Goal: Answer question/provide support: Share knowledge or assist other users

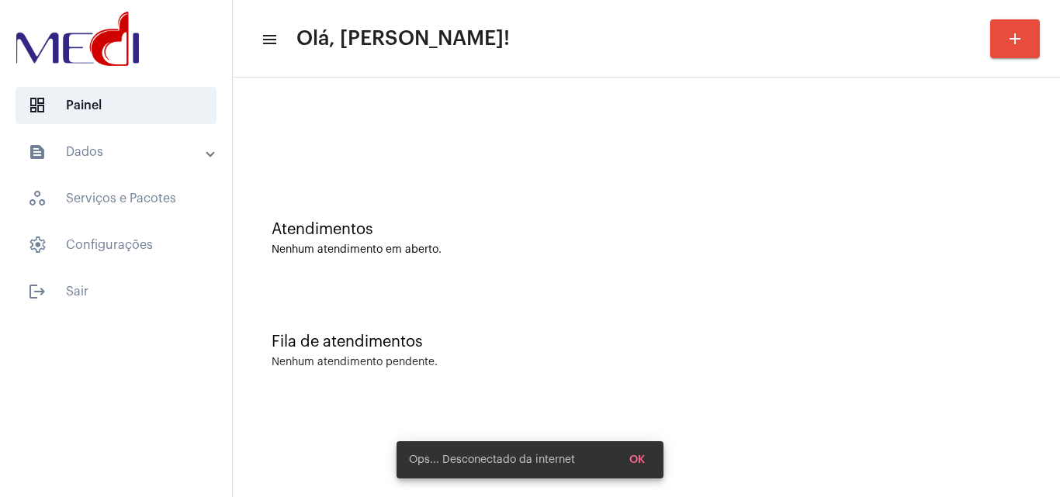
click at [639, 459] on span "OK" at bounding box center [637, 460] width 16 height 11
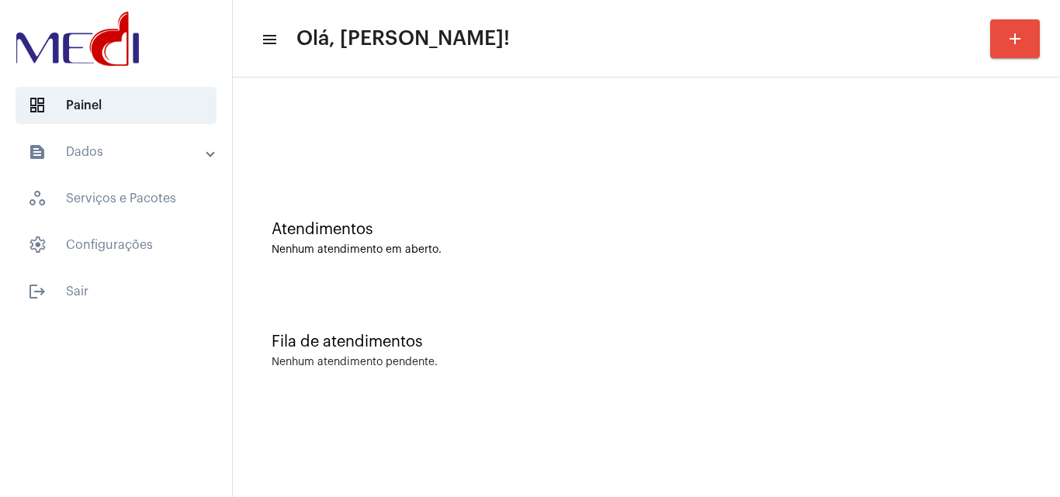
click at [673, 204] on div "Atendimentos Nenhum atendimento em aberto." at bounding box center [645, 231] width 811 height 112
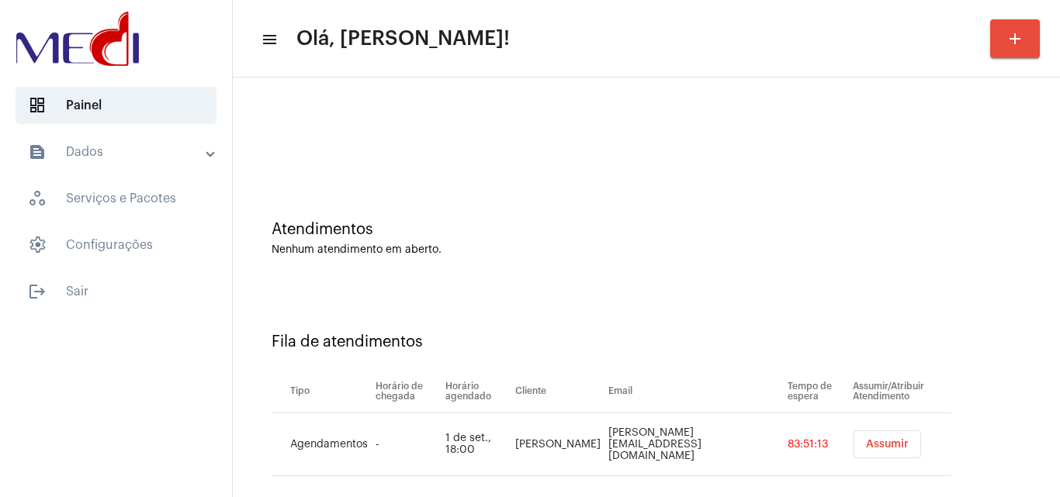
click at [853, 438] on button "Assumir" at bounding box center [886, 444] width 67 height 28
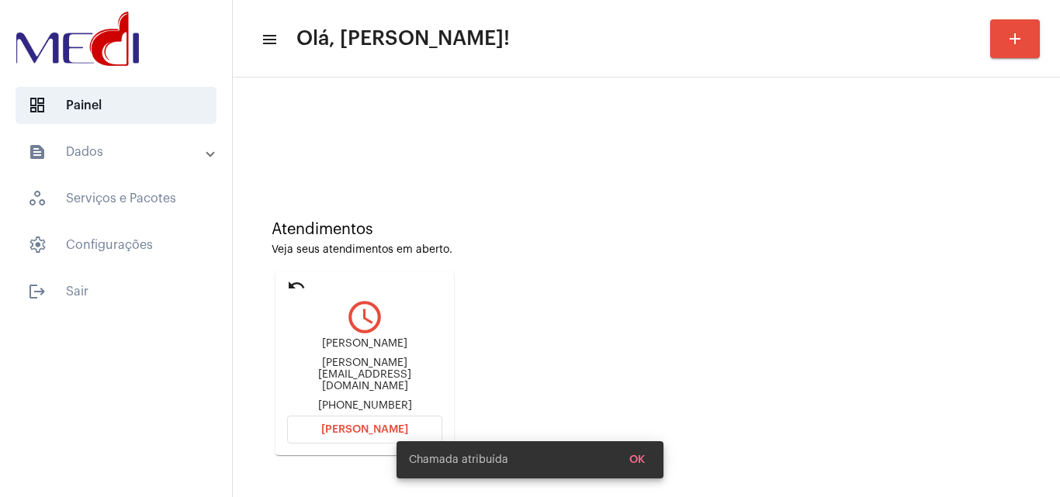
click at [392, 427] on div "Chamada atribuída OK" at bounding box center [530, 460] width 304 height 74
drag, startPoint x: 648, startPoint y: 458, endPoint x: 425, endPoint y: 439, distance: 223.5
click at [647, 457] on button "OK" at bounding box center [637, 460] width 40 height 28
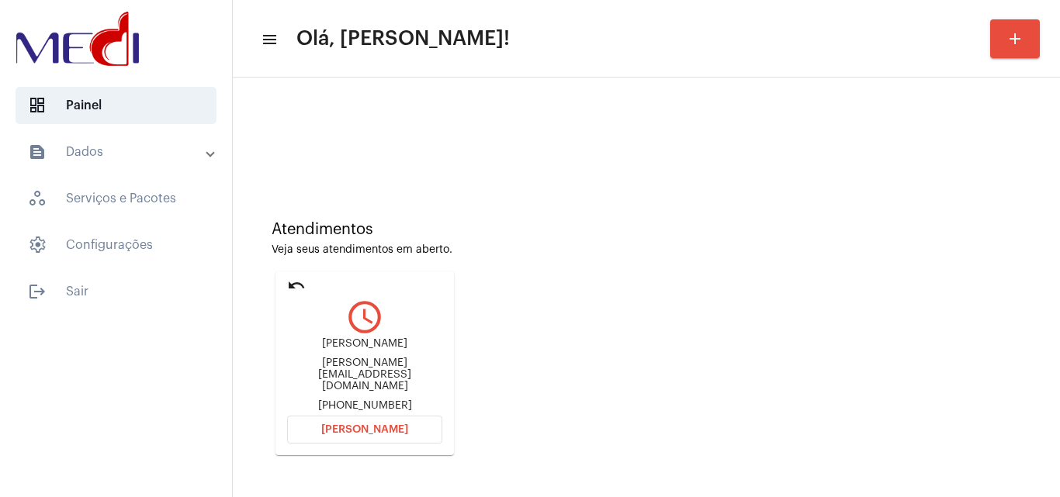
click at [393, 427] on span "Abrir Chamada" at bounding box center [364, 429] width 87 height 11
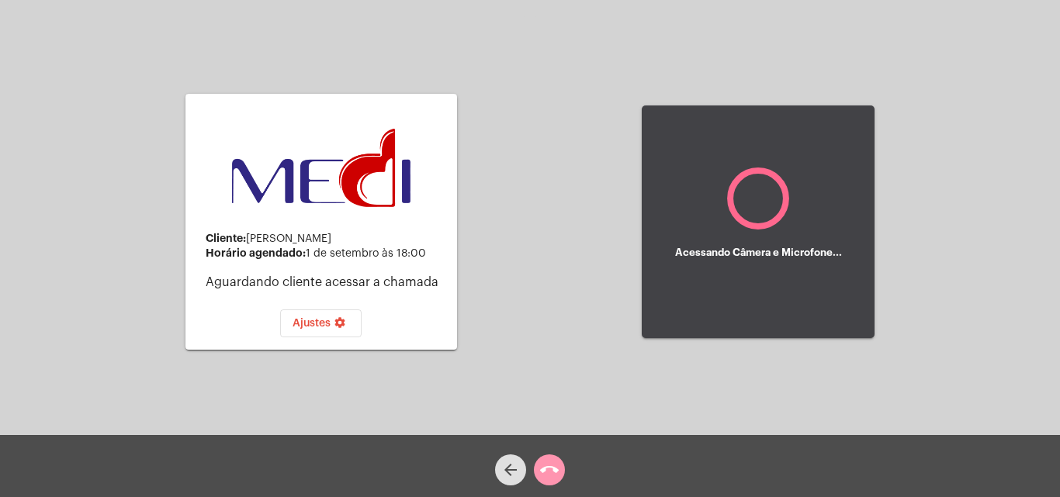
click at [557, 470] on mat-icon "call_end" at bounding box center [549, 470] width 19 height 19
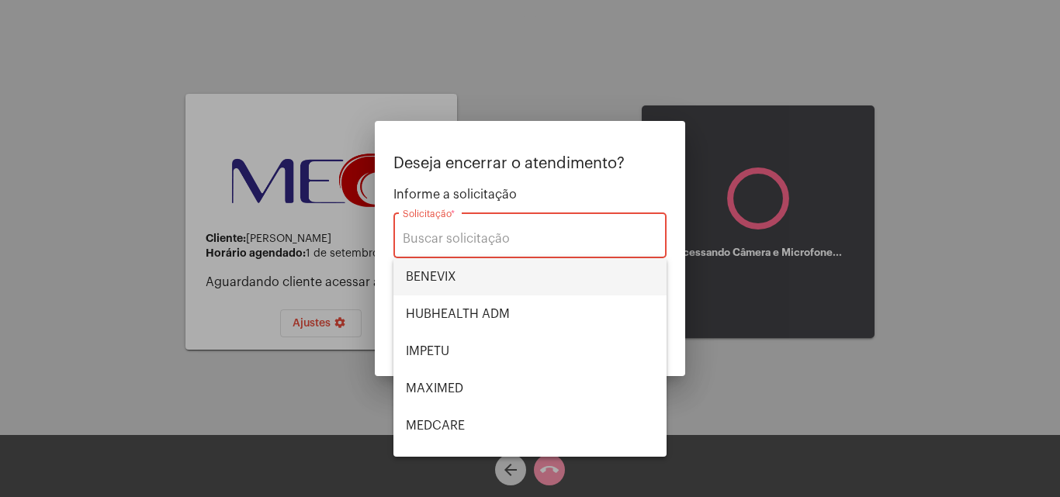
drag, startPoint x: 506, startPoint y: 281, endPoint x: 513, endPoint y: 287, distance: 8.8
click at [506, 281] on span "BENEVIX" at bounding box center [530, 276] width 248 height 37
type input "BENEVIX"
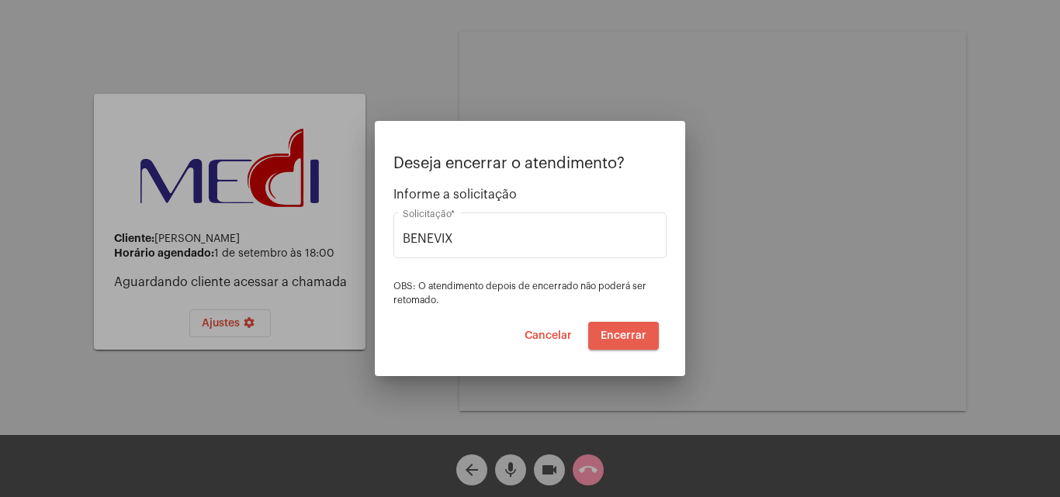
click at [622, 339] on span "Encerrar" at bounding box center [623, 335] width 46 height 11
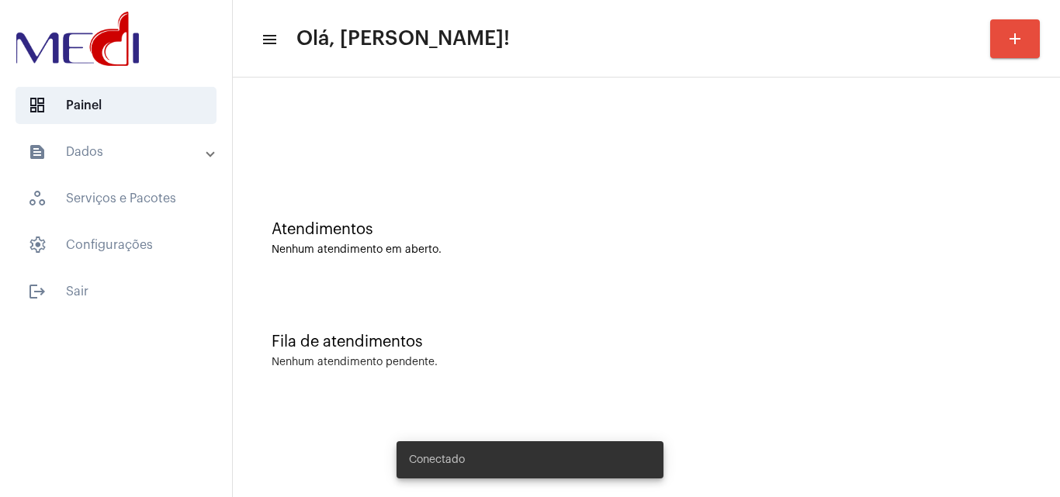
click at [1059, 253] on div "Atendimentos Nenhum atendimento em aberto. Fila de atendimentos Nenhum atendime…" at bounding box center [646, 243] width 827 height 330
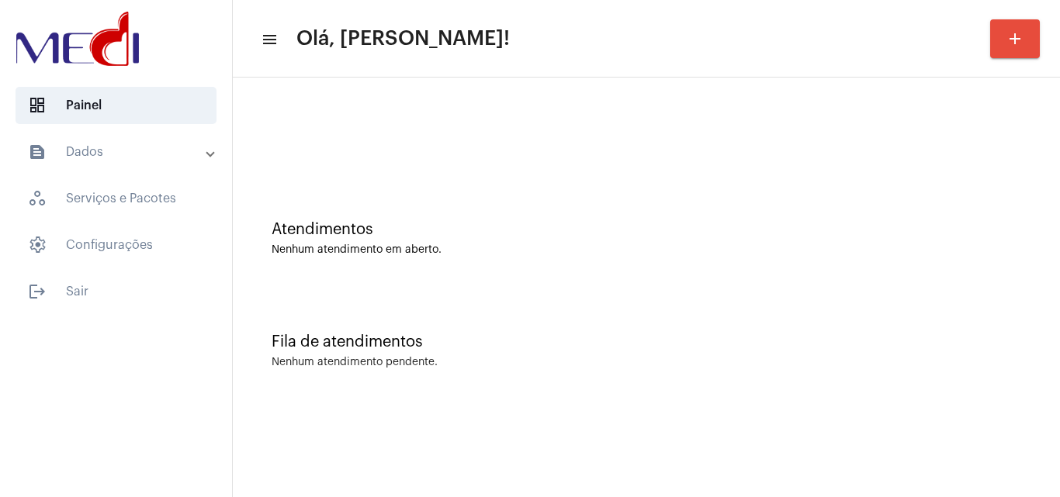
click at [659, 351] on div "Fila de atendimentos Nenhum atendimento pendente." at bounding box center [645, 343] width 811 height 112
click at [968, 215] on div "Atendimentos Nenhum atendimento em aberto." at bounding box center [645, 231] width 811 height 112
click at [917, 170] on div at bounding box center [645, 129] width 811 height 89
click at [624, 241] on div "Atendimentos Nenhum atendimento em aberto." at bounding box center [645, 238] width 749 height 35
click at [1017, 334] on div "Fila de atendimentos" at bounding box center [645, 342] width 749 height 17
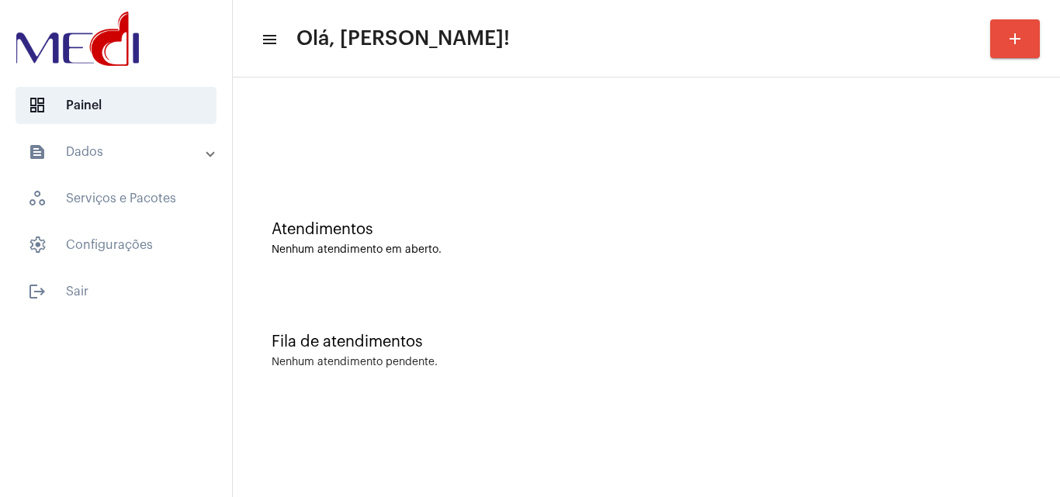
click at [1046, 361] on div "Fila de atendimentos Nenhum atendimento pendente." at bounding box center [645, 343] width 811 height 112
click at [798, 194] on div "Atendimentos Nenhum atendimento em aberto." at bounding box center [645, 231] width 811 height 112
click at [745, 240] on div "Atendimentos Nenhum atendimento em aberto." at bounding box center [645, 238] width 749 height 35
click at [801, 299] on div "Fila de atendimentos Nenhum atendimento pendente." at bounding box center [645, 343] width 811 height 112
click at [139, 304] on span "logout Sair" at bounding box center [116, 291] width 201 height 37
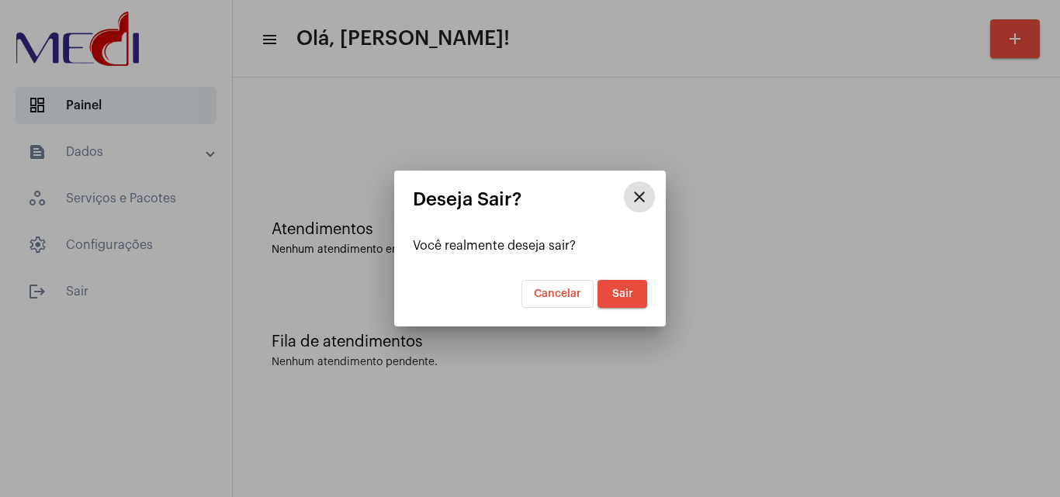
click at [624, 296] on span "Sair" at bounding box center [622, 294] width 21 height 11
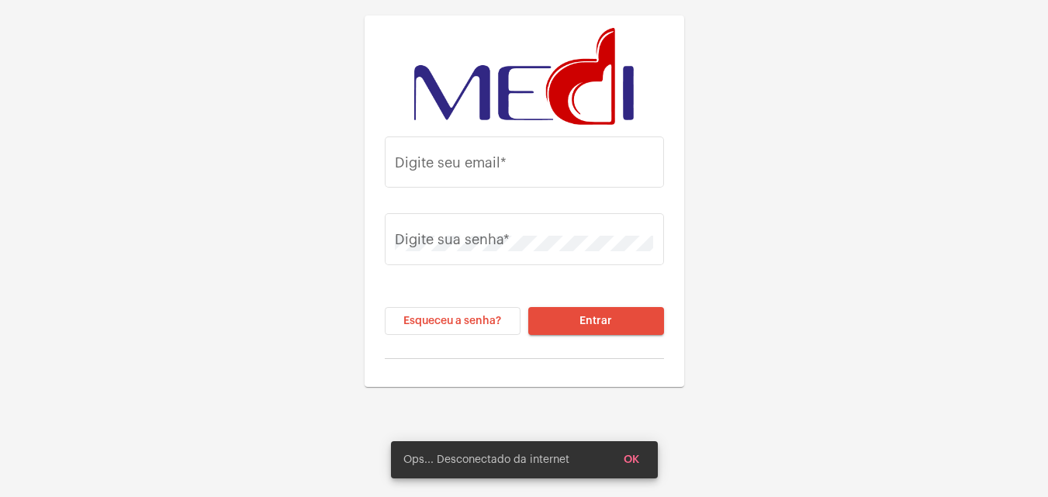
type input "karengonzaga.medi1@gmail.com"
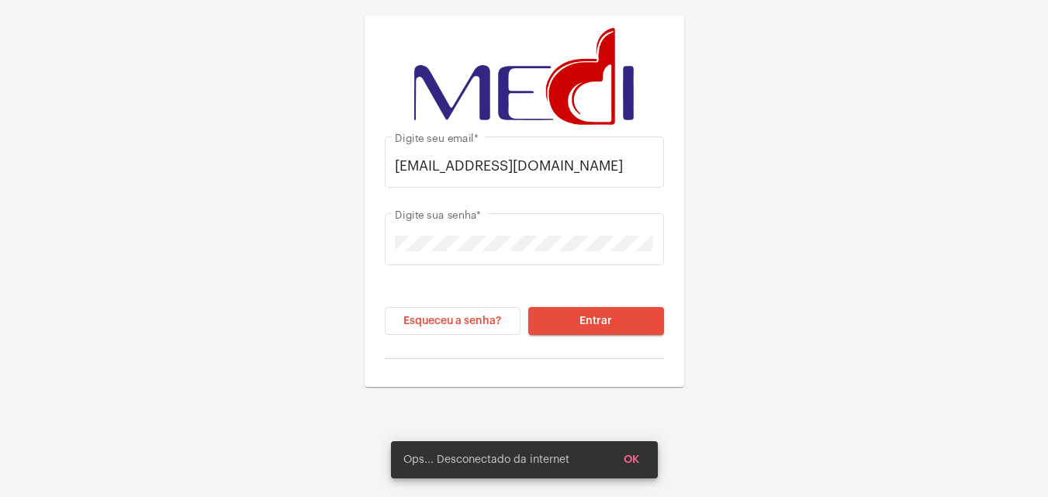
click at [603, 313] on button "Entrar" at bounding box center [596, 321] width 136 height 28
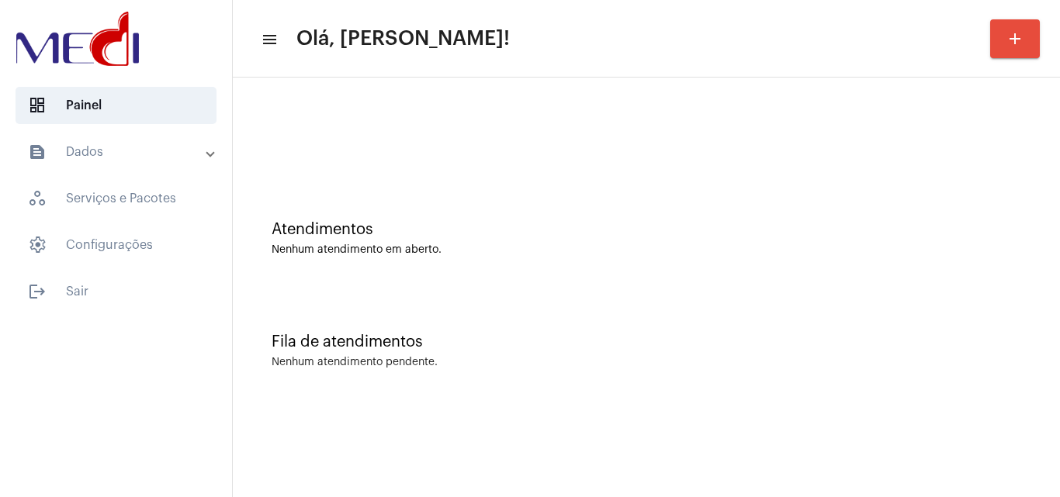
click at [752, 427] on mat-sidenav-content "menu Olá, Karen! add Atendimentos Nenhum atendimento em aberto. Fila de atendim…" at bounding box center [646, 248] width 827 height 497
click at [835, 294] on div "Fila de atendimentos Nenhum atendimento pendente." at bounding box center [645, 343] width 811 height 112
click at [721, 257] on div "Atendimentos Nenhum atendimento em aberto." at bounding box center [645, 231] width 811 height 112
click at [713, 306] on div "Fila de atendimentos Nenhum atendimento pendente." at bounding box center [645, 343] width 811 height 112
click at [1001, 318] on div "Fila de atendimentos Nenhum atendimento pendente." at bounding box center [645, 343] width 811 height 112
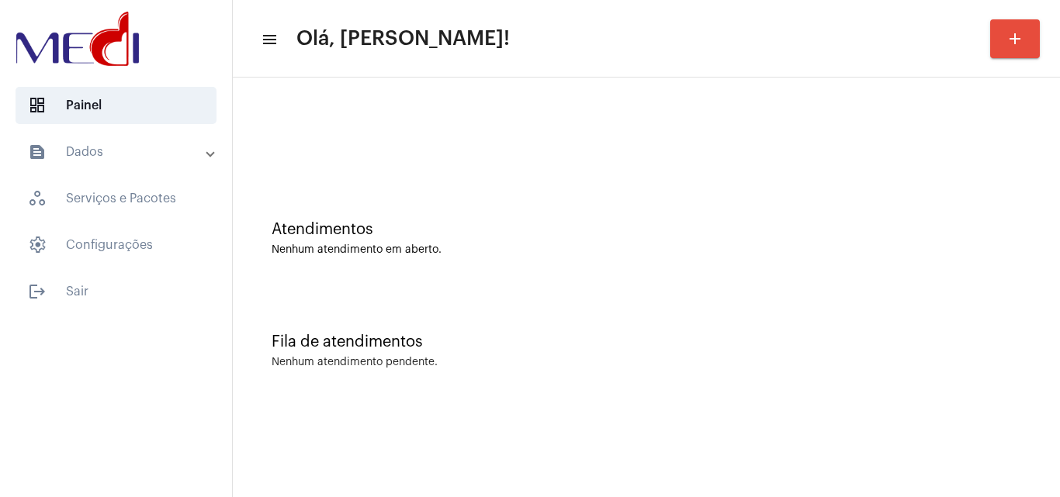
click at [925, 218] on div "Atendimentos Nenhum atendimento em aberto." at bounding box center [645, 231] width 811 height 112
click at [1014, 237] on div "Atendimentos" at bounding box center [645, 229] width 749 height 17
click at [1014, 261] on div "Atendimentos Nenhum atendimento em aberto." at bounding box center [645, 231] width 811 height 112
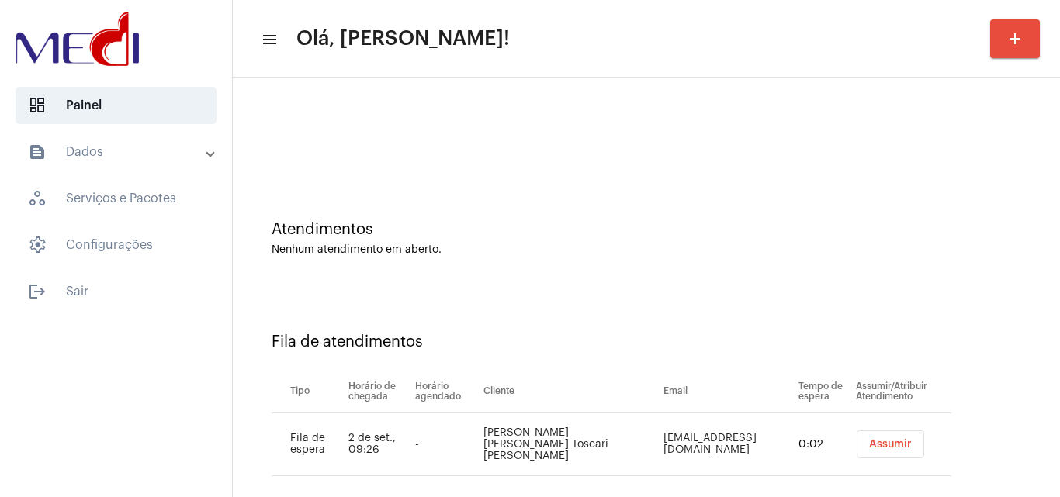
click at [864, 434] on button "Assumir" at bounding box center [889, 444] width 67 height 28
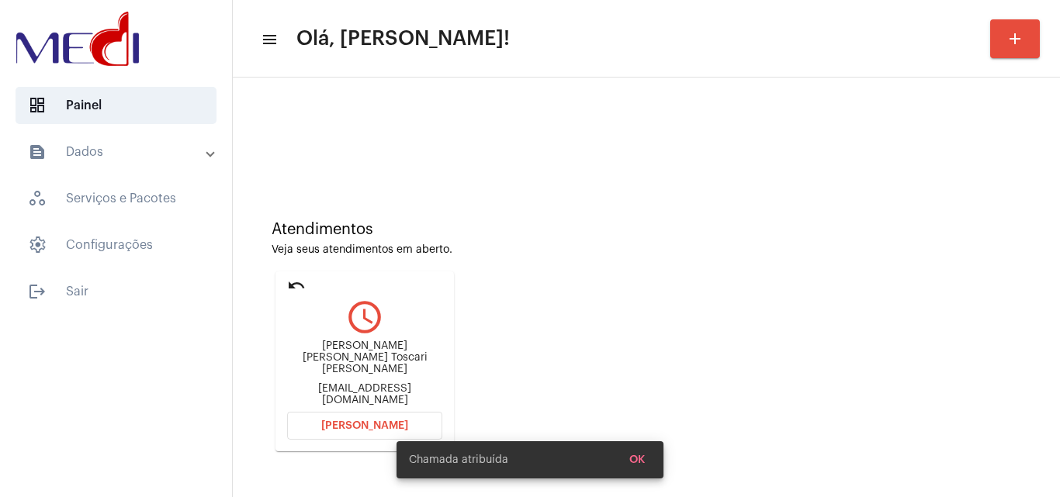
click at [389, 385] on div "p.paulinha_51@hotmail.com" at bounding box center [364, 394] width 155 height 23
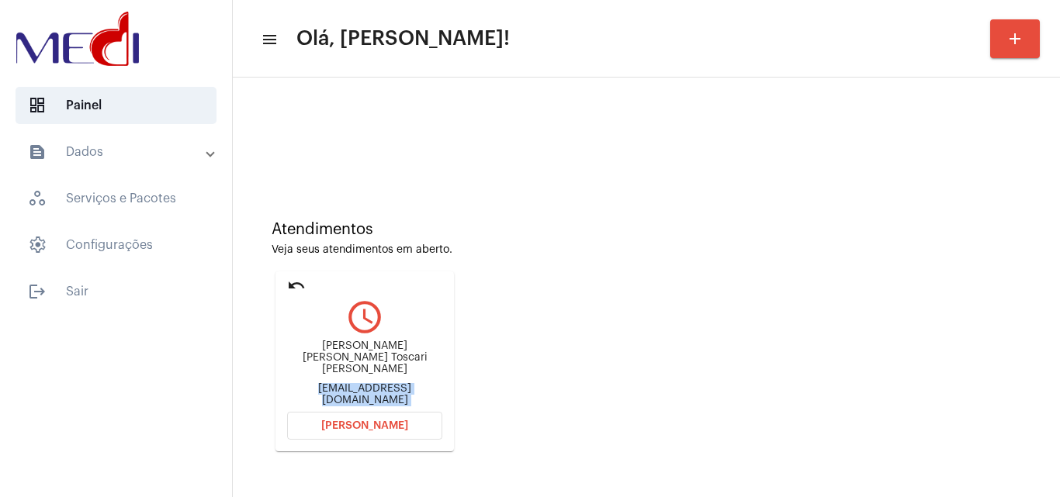
copy mat-card-content "p.paulinha_51@hotmail.com Abrir Chamada"
click at [399, 416] on button "Abrir Chamada" at bounding box center [364, 426] width 155 height 28
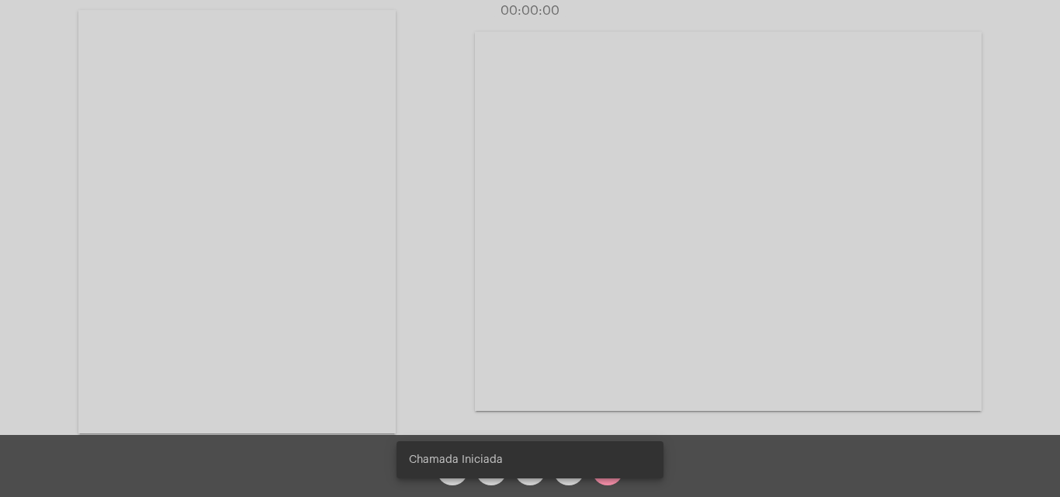
click at [542, 472] on snack-bar-container "Chamada Iniciada" at bounding box center [529, 459] width 267 height 37
click at [533, 483] on div "Chamada Iniciada" at bounding box center [530, 460] width 304 height 74
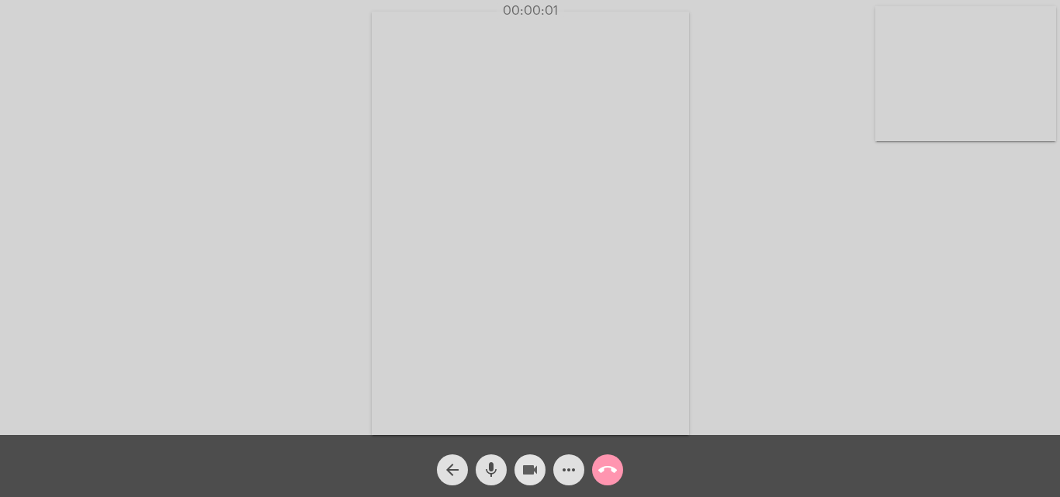
click at [530, 469] on mat-icon "videocam" at bounding box center [529, 470] width 19 height 19
click at [530, 469] on mat-icon "videocam_off" at bounding box center [529, 470] width 19 height 19
click at [530, 469] on mat-icon "videocam" at bounding box center [529, 470] width 19 height 19
click at [530, 469] on mat-icon "videocam_off" at bounding box center [529, 470] width 19 height 19
click at [601, 462] on button "call_end" at bounding box center [607, 470] width 31 height 31
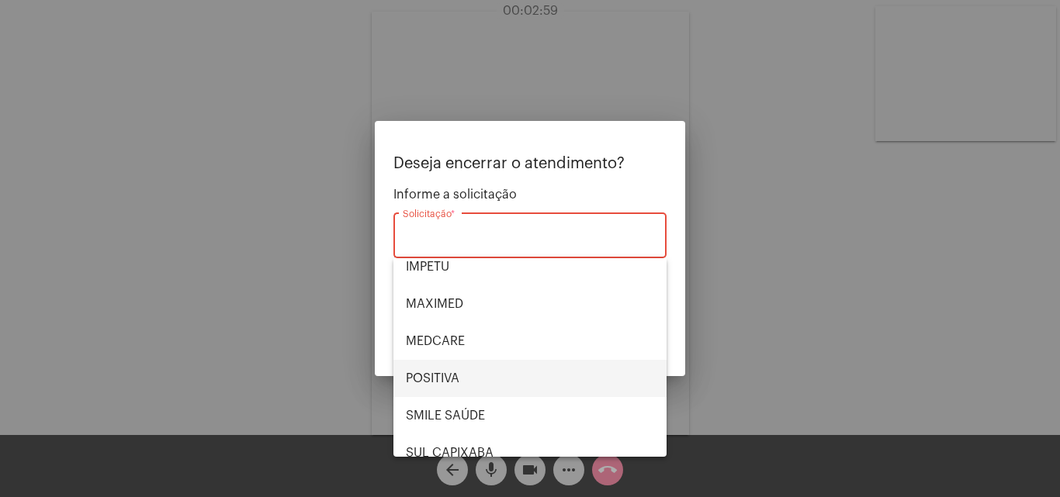
scroll to position [174, 0]
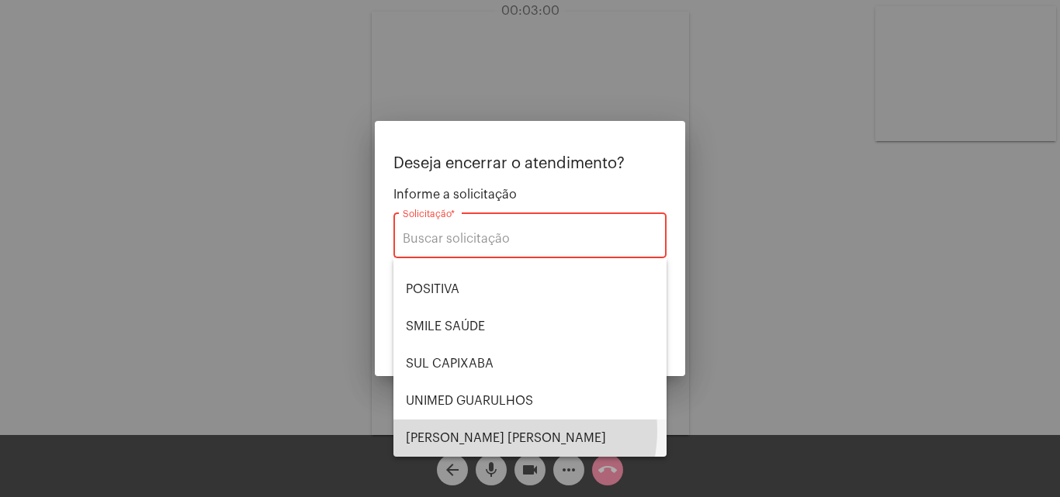
click at [503, 430] on span "[PERSON_NAME] [PERSON_NAME]" at bounding box center [530, 438] width 248 height 37
type input "[PERSON_NAME] [PERSON_NAME]"
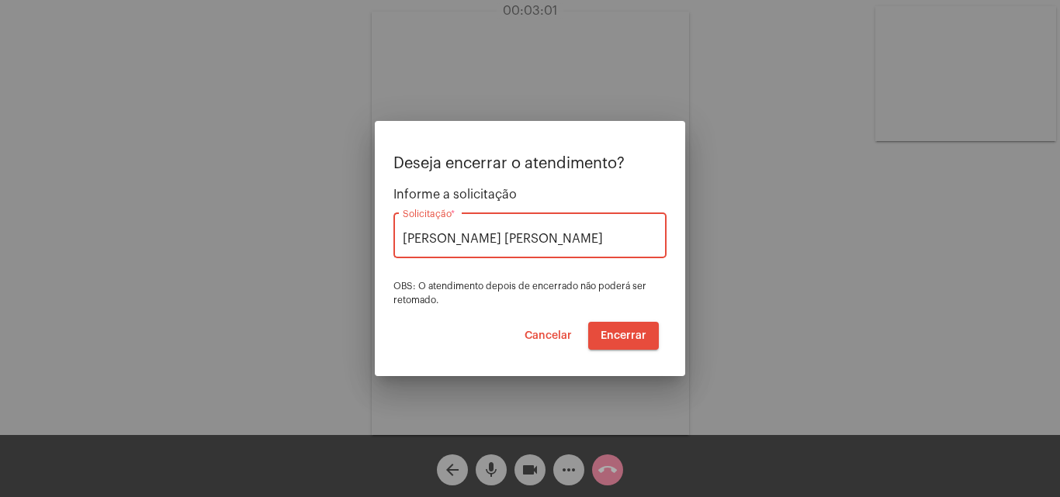
click at [593, 346] on button "Encerrar" at bounding box center [623, 336] width 71 height 28
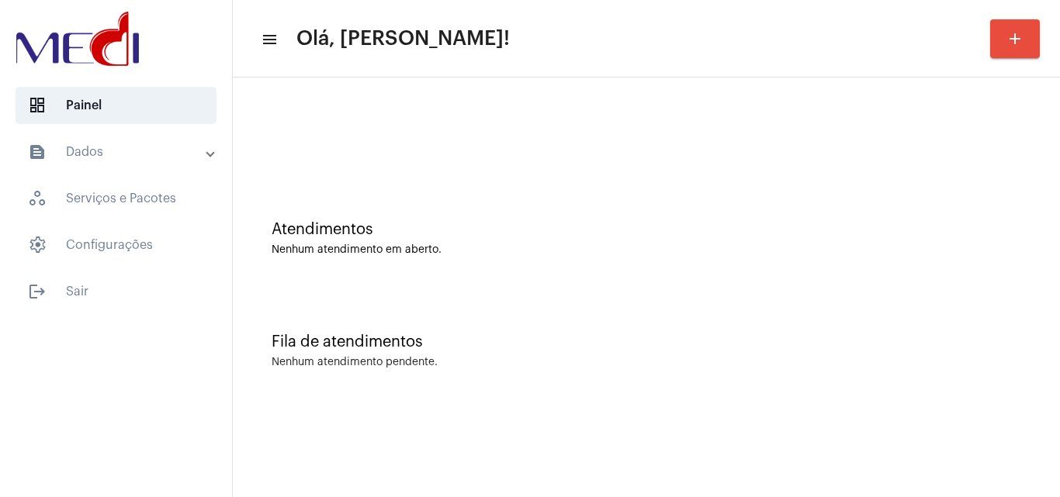
click at [1059, 305] on div "Atendimentos Nenhum atendimento em aberto. Fila de atendimentos Nenhum atendime…" at bounding box center [646, 243] width 827 height 330
click at [1007, 275] on div "Atendimentos Nenhum atendimento em aberto." at bounding box center [645, 231] width 811 height 112
click at [924, 283] on div "Atendimentos Nenhum atendimento em aberto." at bounding box center [645, 231] width 811 height 112
click at [1034, 344] on div "Fila de atendimentos Nenhum atendimento pendente." at bounding box center [645, 343] width 811 height 112
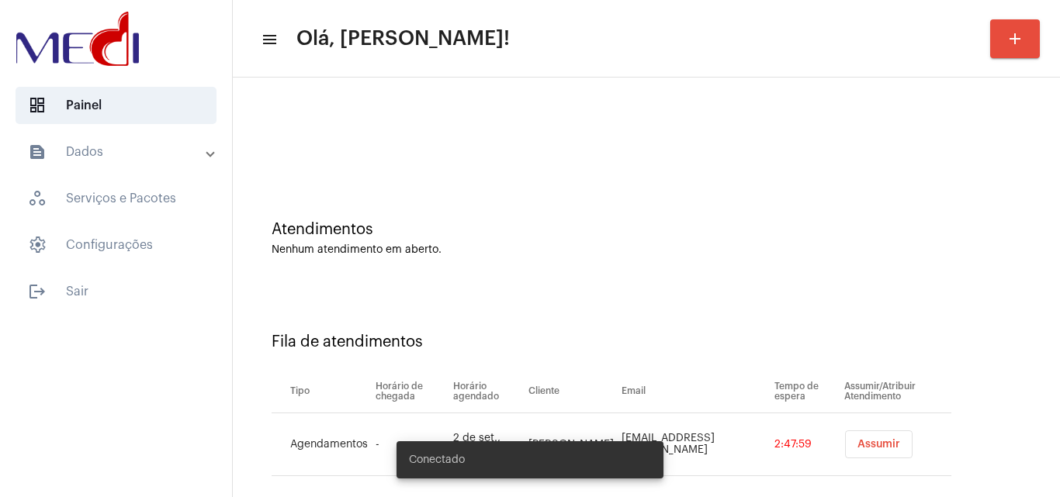
click at [868, 444] on span "Assumir" at bounding box center [878, 444] width 43 height 11
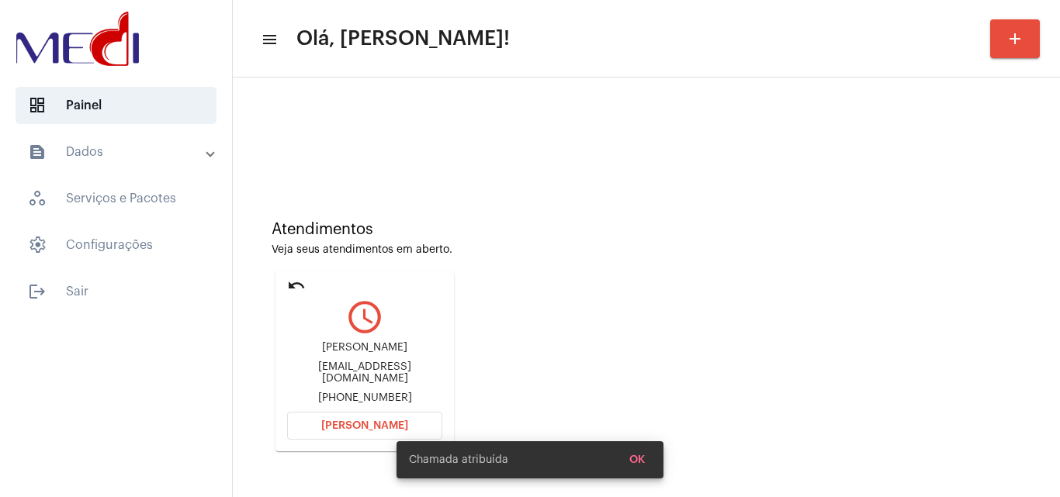
click at [391, 368] on div "[EMAIL_ADDRESS][DOMAIN_NAME]" at bounding box center [364, 372] width 155 height 23
click at [391, 368] on div "rosilenececiliaf@gmail.com" at bounding box center [364, 372] width 155 height 23
copy div "rosilenececiliaf@gmail.com"
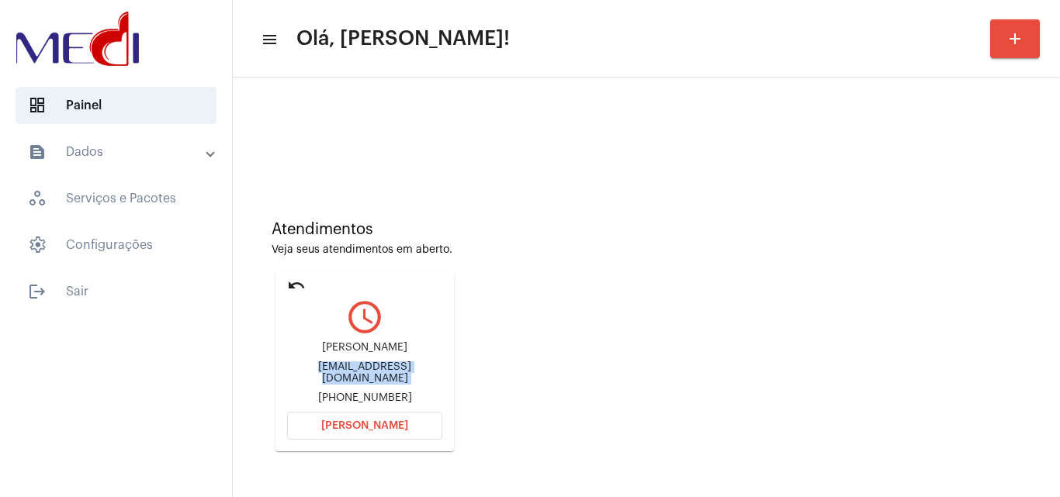
click at [375, 434] on button "Abrir Chamada" at bounding box center [364, 426] width 155 height 28
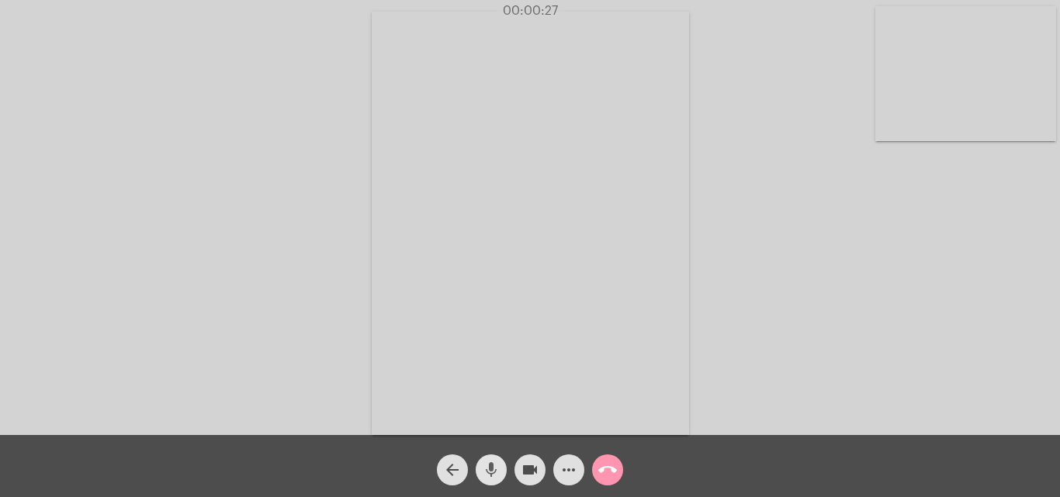
click at [488, 468] on mat-icon "mic" at bounding box center [491, 470] width 19 height 19
click at [488, 468] on mat-icon "mic_off" at bounding box center [491, 470] width 19 height 19
click at [609, 473] on mat-icon "call_end" at bounding box center [607, 470] width 19 height 19
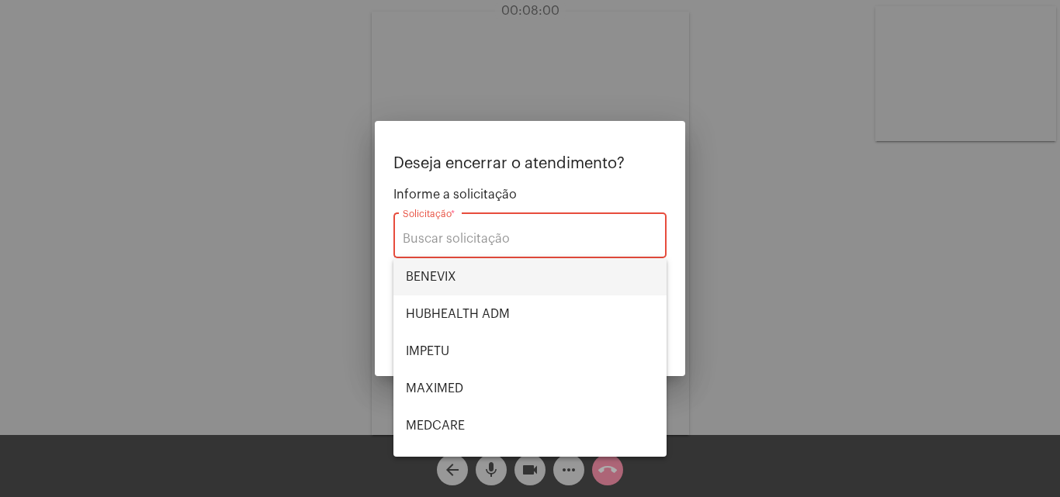
click at [497, 278] on span "BENEVIX" at bounding box center [530, 276] width 248 height 37
type input "BENEVIX"
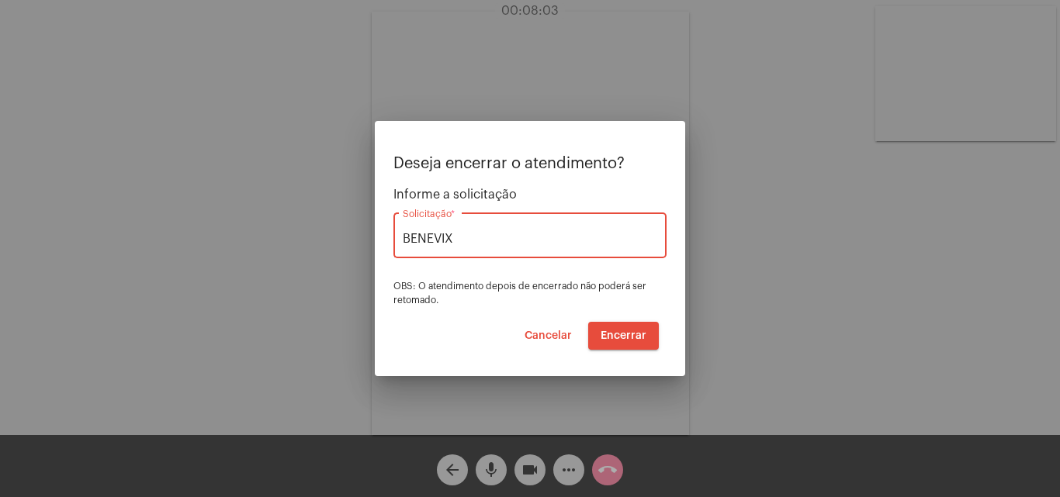
click at [625, 338] on span "Encerrar" at bounding box center [623, 335] width 46 height 11
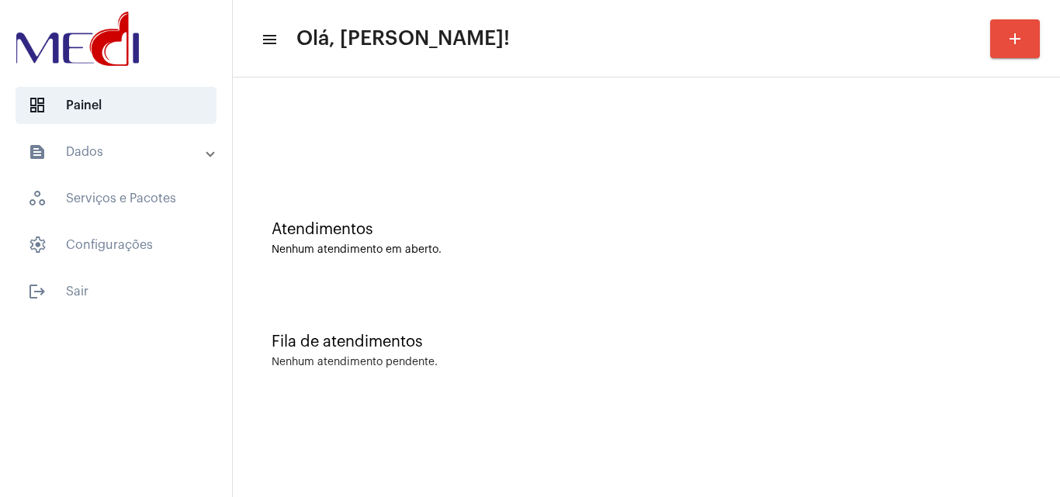
click at [729, 370] on div "Fila de atendimentos Nenhum atendimento pendente." at bounding box center [645, 343] width 811 height 112
click at [1059, 230] on div "Atendimentos Nenhum atendimento em aberto. Fila de atendimentos Nenhum atendime…" at bounding box center [646, 243] width 827 height 330
click at [988, 231] on div "Atendimentos" at bounding box center [645, 229] width 749 height 17
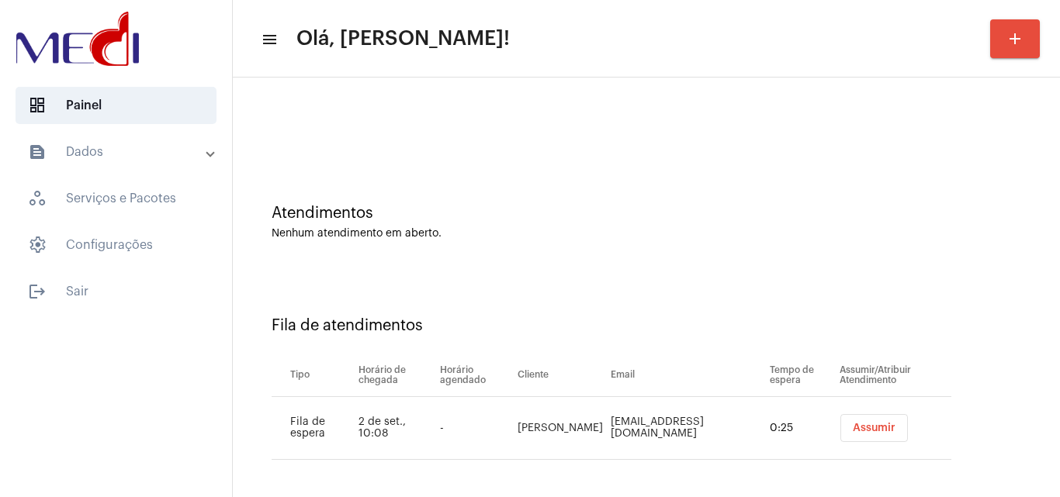
scroll to position [21, 0]
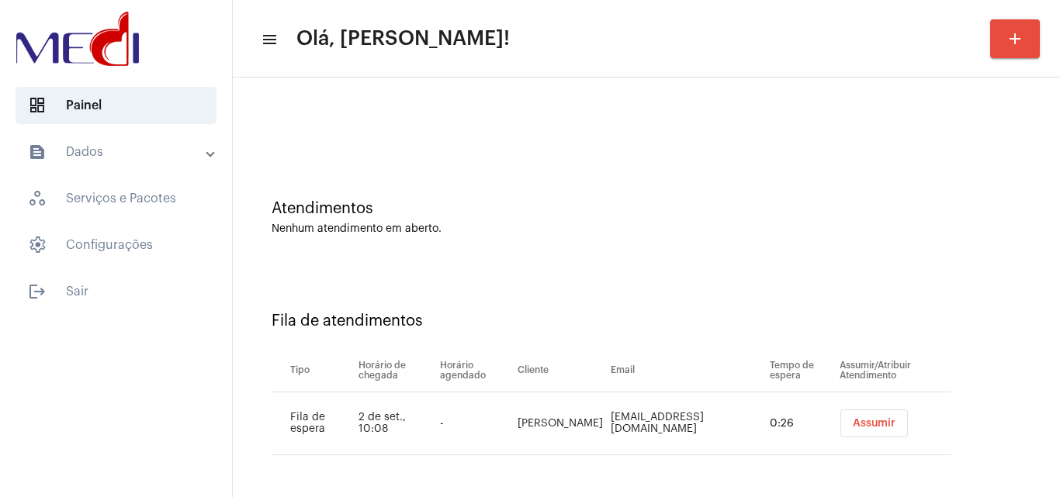
click at [840, 416] on button "Assumir" at bounding box center [873, 424] width 67 height 28
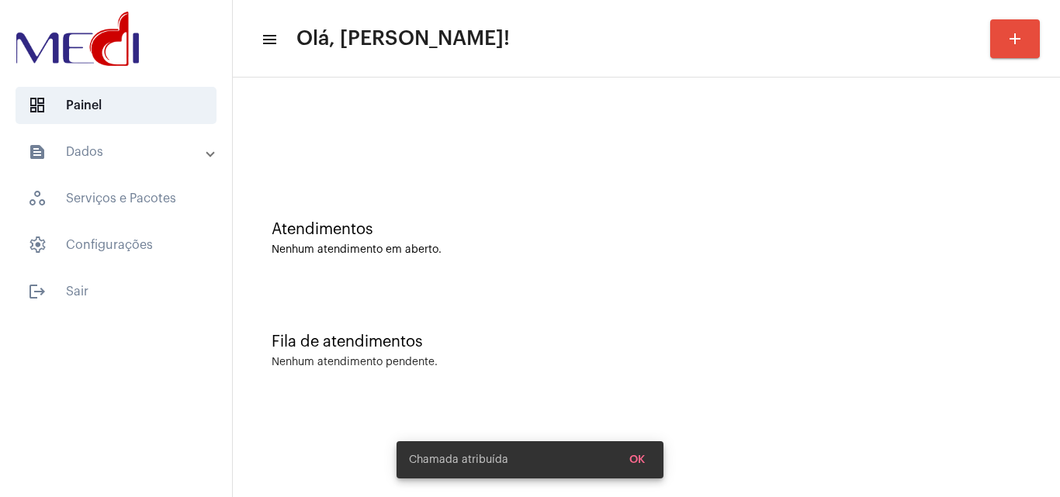
scroll to position [0, 0]
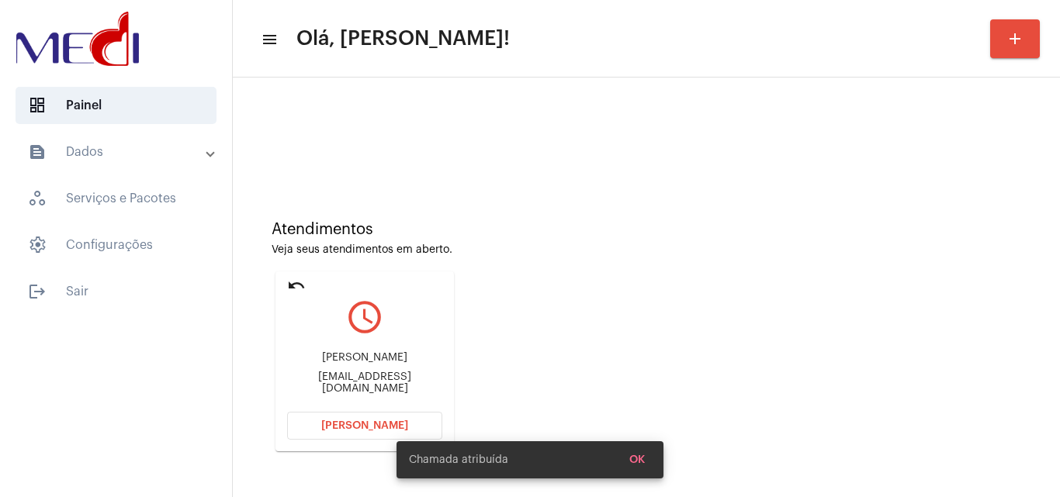
click at [387, 380] on div "Leogcosta@edu.unirio.br" at bounding box center [364, 383] width 155 height 23
copy mat-card-content "Leogcosta@edu.unirio.br Abrir Chamada"
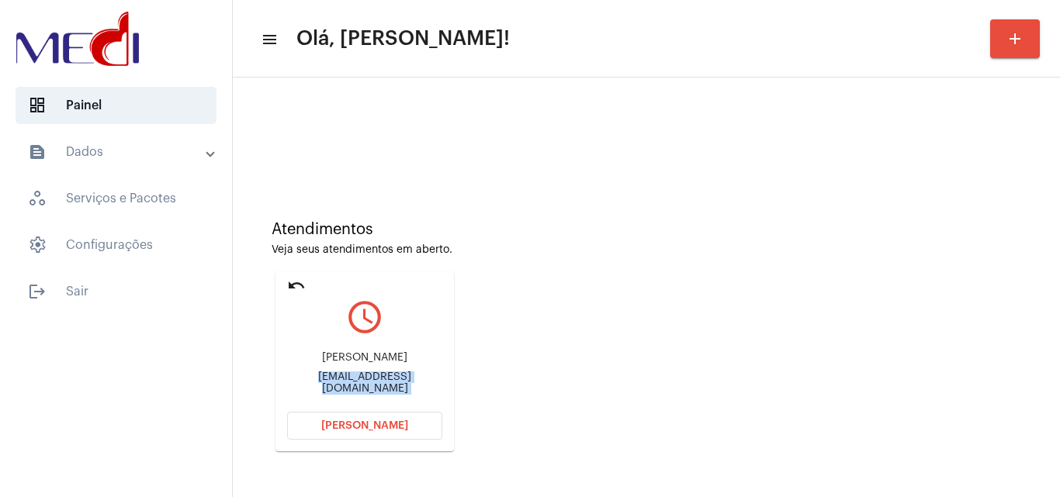
click at [385, 422] on span "Abrir Chamada" at bounding box center [364, 425] width 87 height 11
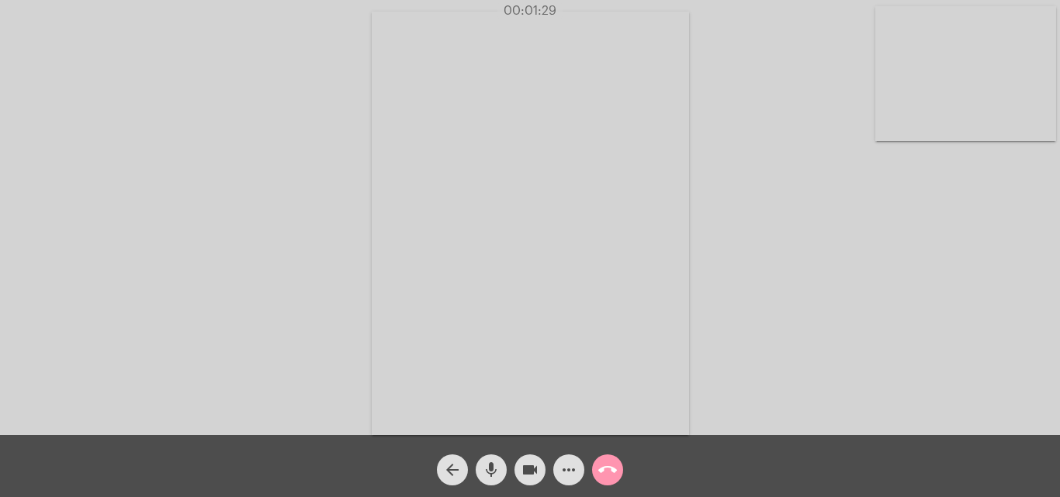
click at [609, 462] on mat-icon "call_end" at bounding box center [607, 470] width 19 height 19
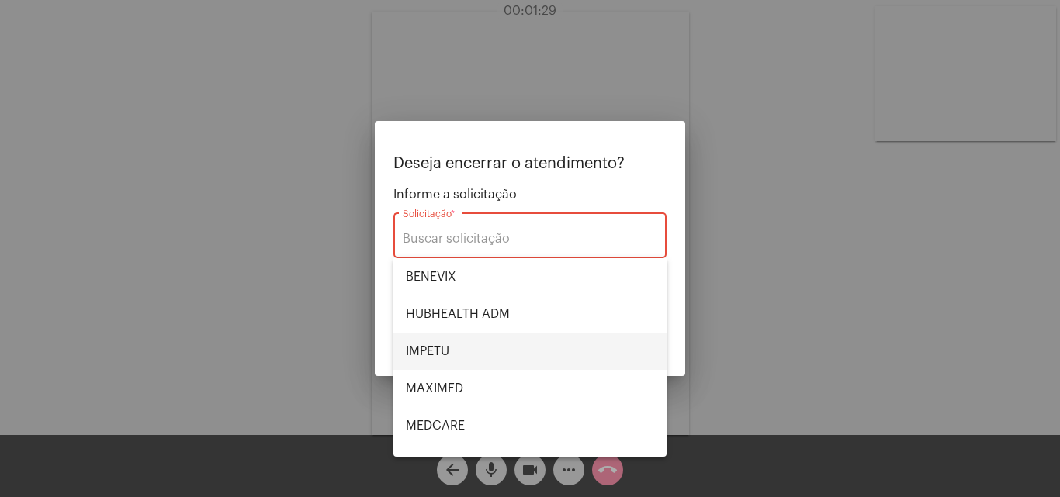
scroll to position [174, 0]
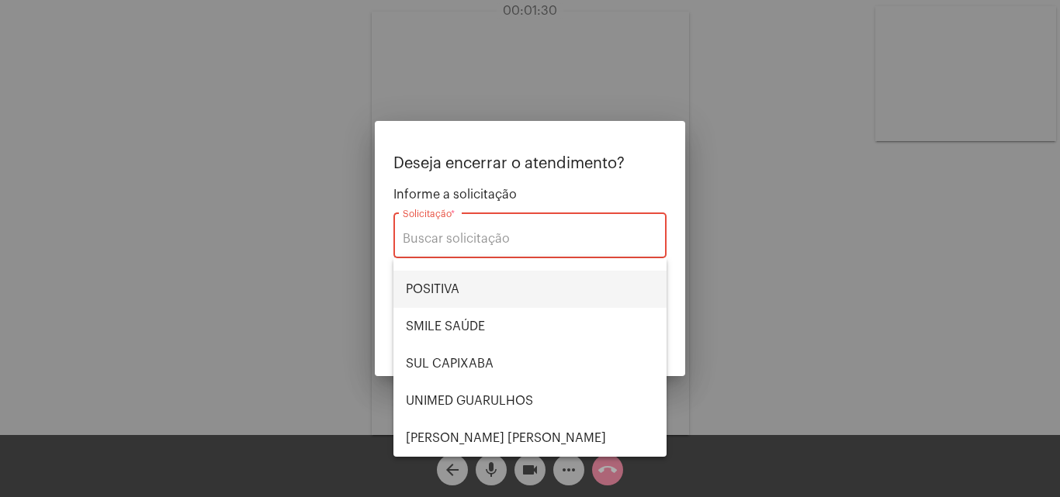
click at [482, 299] on span "POSITIVA" at bounding box center [530, 289] width 248 height 37
type input "POSITIVA"
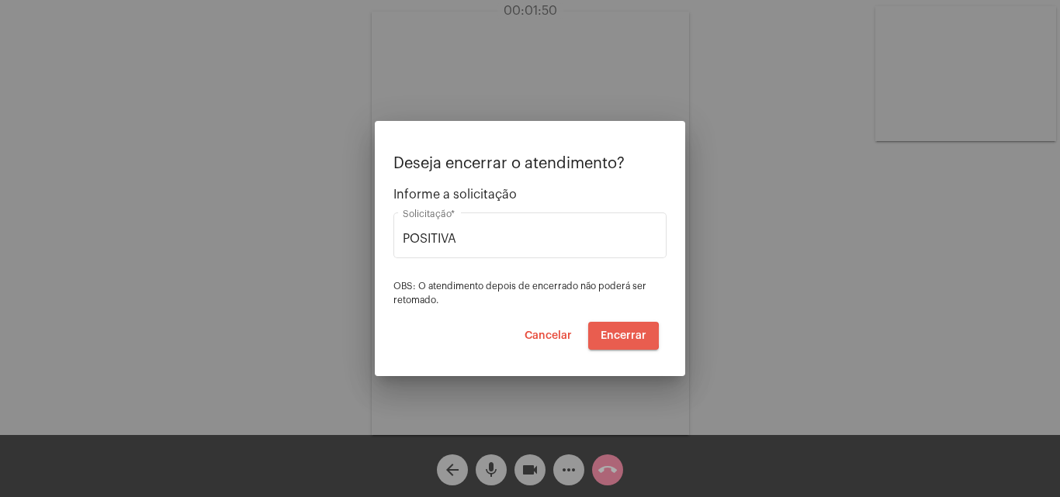
click at [620, 336] on span "Encerrar" at bounding box center [623, 335] width 46 height 11
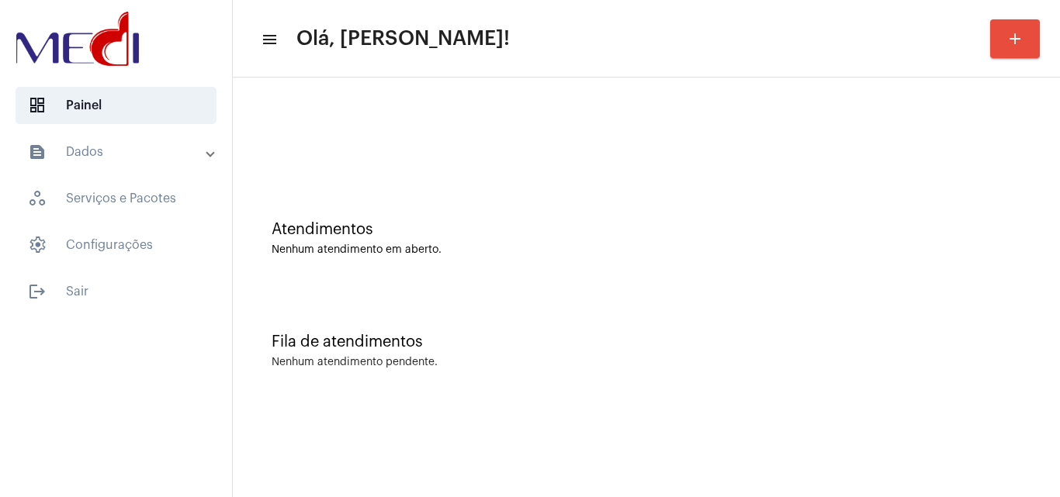
click at [966, 206] on div "Atendimentos Nenhum atendimento em aberto." at bounding box center [645, 231] width 811 height 112
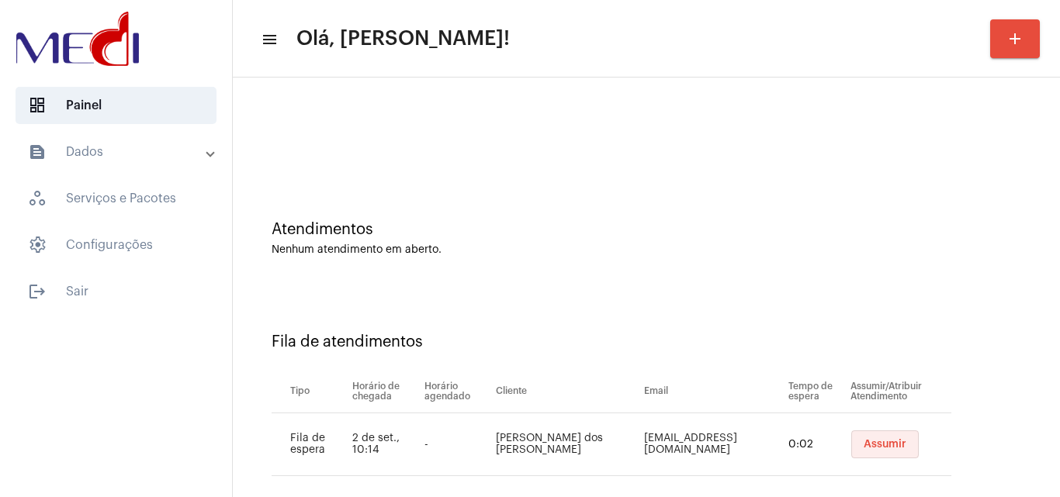
click at [875, 443] on span "Assumir" at bounding box center [884, 444] width 43 height 11
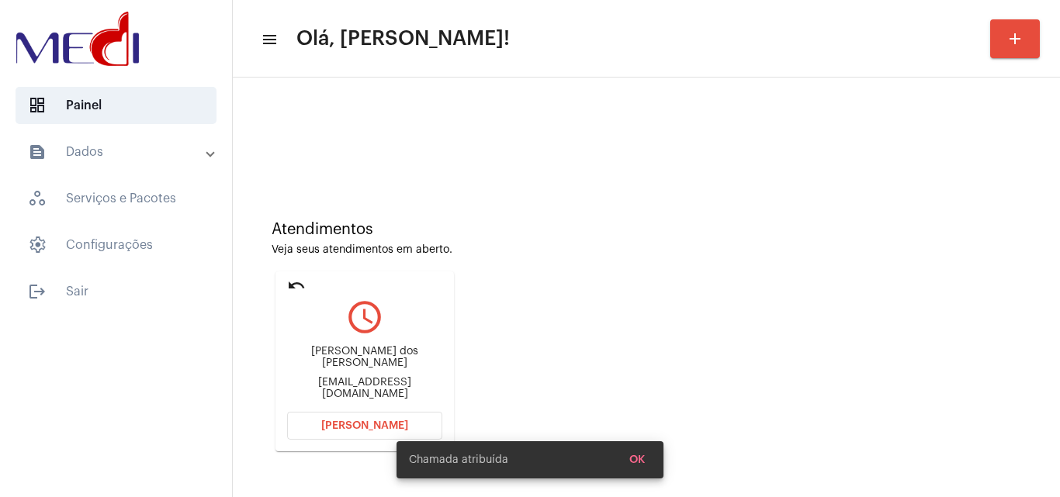
click at [322, 379] on div "danieldossantossilva84@gmail.com" at bounding box center [364, 388] width 155 height 23
copy mat-card-content "danieldossantossilva84@gmail.com Abrir Chamada"
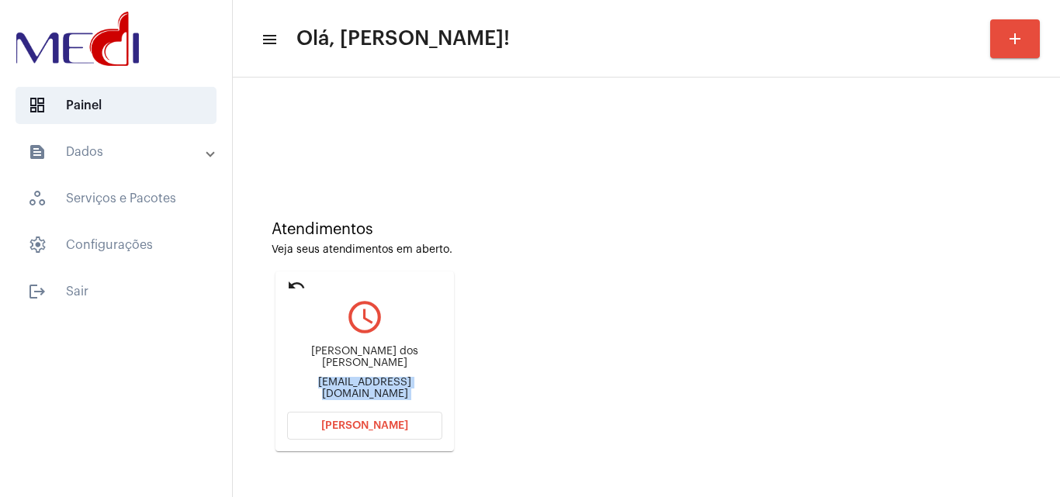
click at [379, 424] on span "Abrir Chamada" at bounding box center [364, 425] width 87 height 11
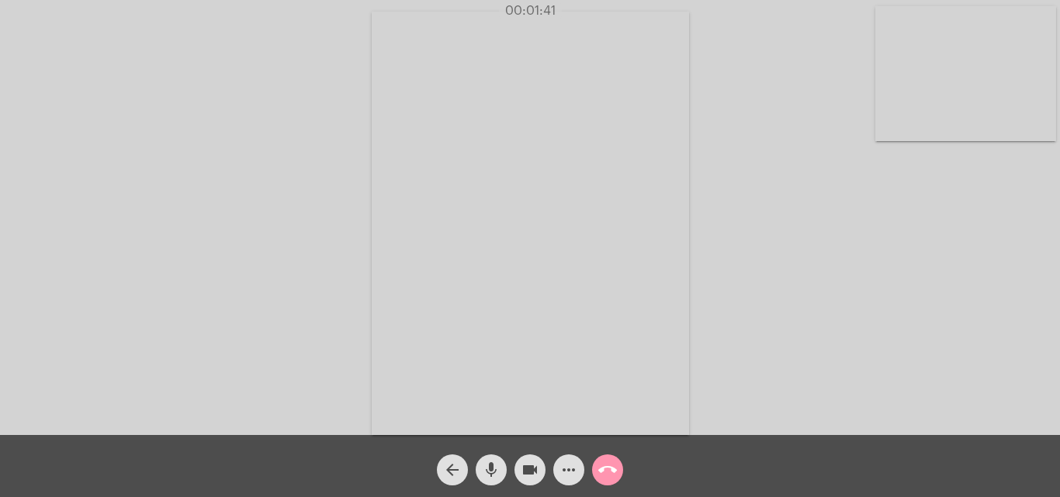
click at [607, 474] on mat-icon "call_end" at bounding box center [607, 470] width 19 height 19
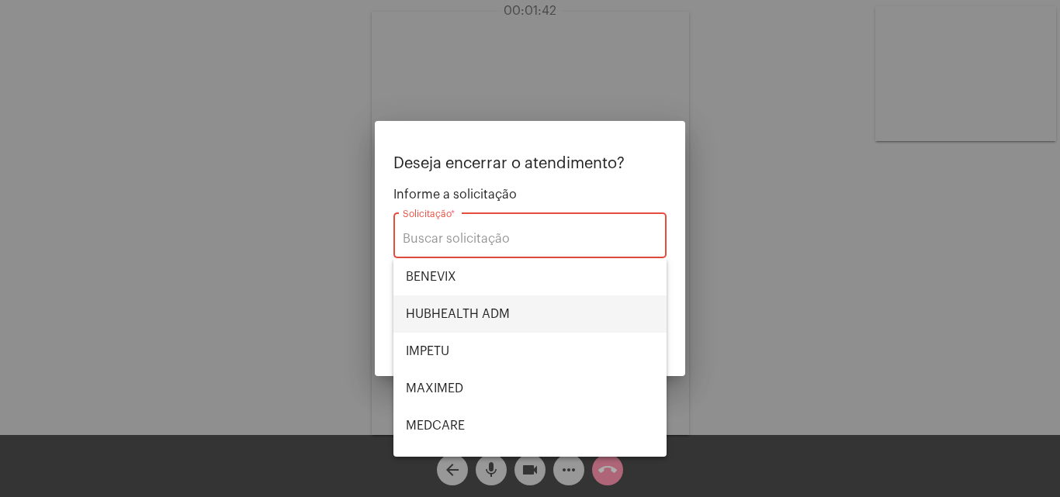
click at [495, 316] on span "HUBHEALTH ADM" at bounding box center [530, 314] width 248 height 37
type input "HUBHEALTH ADM"
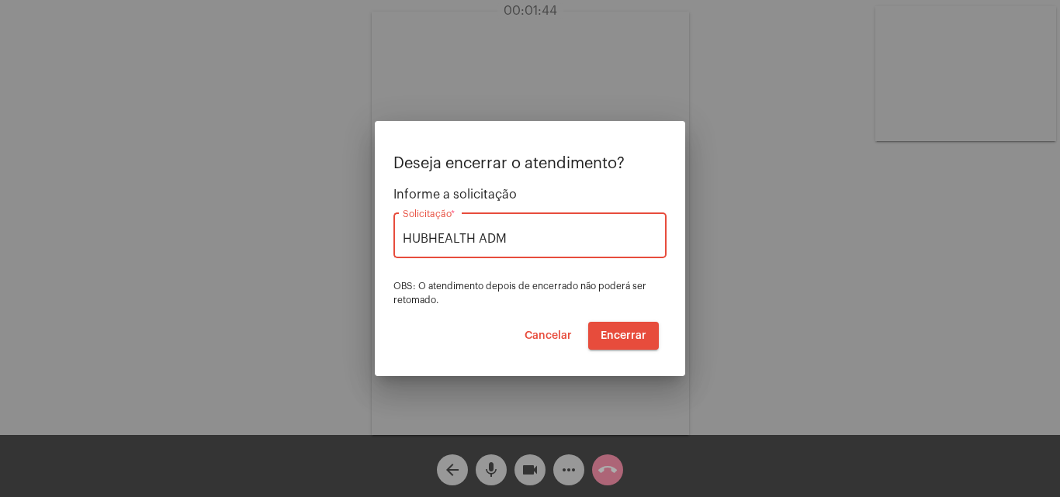
click at [638, 334] on span "Encerrar" at bounding box center [623, 335] width 46 height 11
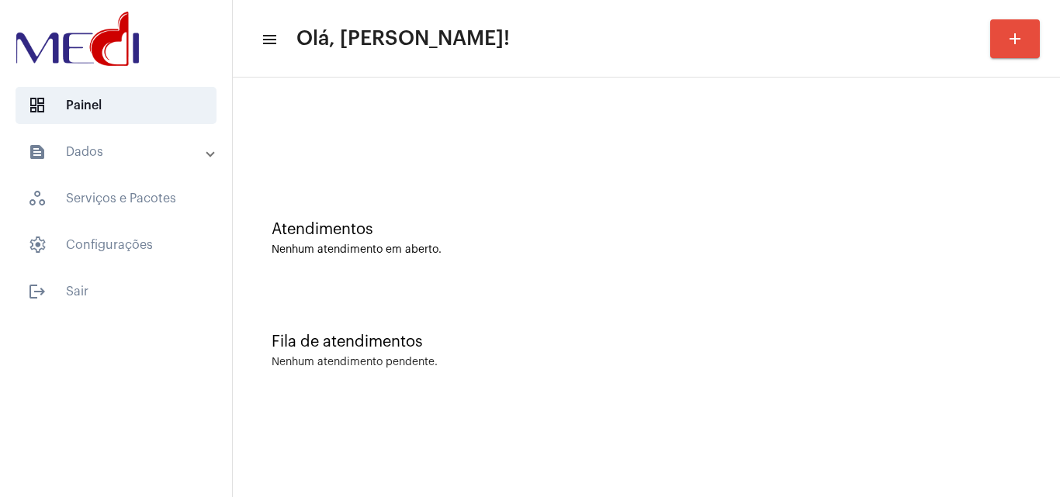
click at [1048, 243] on div "Atendimentos Nenhum atendimento em aberto." at bounding box center [645, 231] width 811 height 112
click at [960, 249] on div "Nenhum atendimento em aberto." at bounding box center [645, 250] width 749 height 12
click at [1014, 233] on div "Atendimentos" at bounding box center [645, 229] width 749 height 17
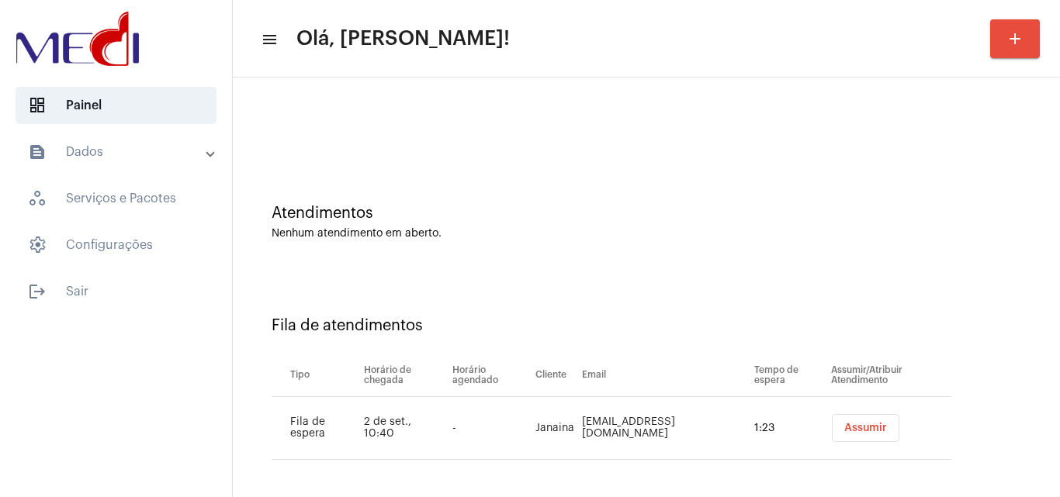
scroll to position [21, 0]
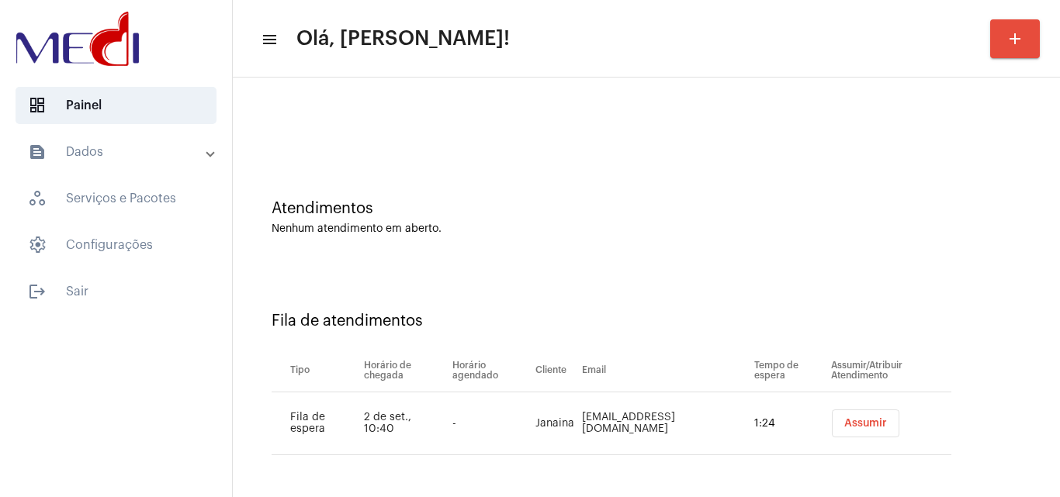
click at [844, 421] on span "Assumir" at bounding box center [865, 423] width 43 height 11
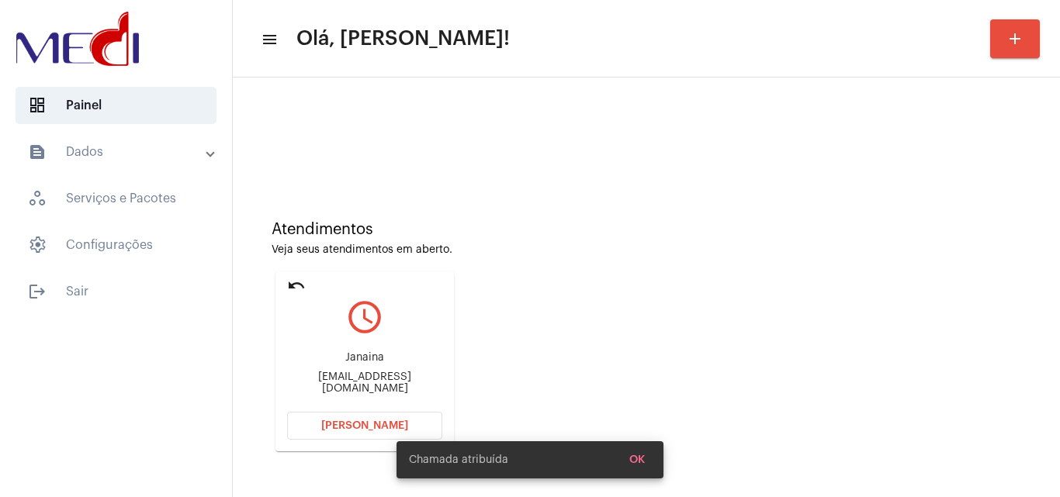
click at [375, 384] on div "Ja741816@gmail.com" at bounding box center [364, 383] width 155 height 23
copy mat-card-content "Ja741816@gmail.com Abrir Chamada"
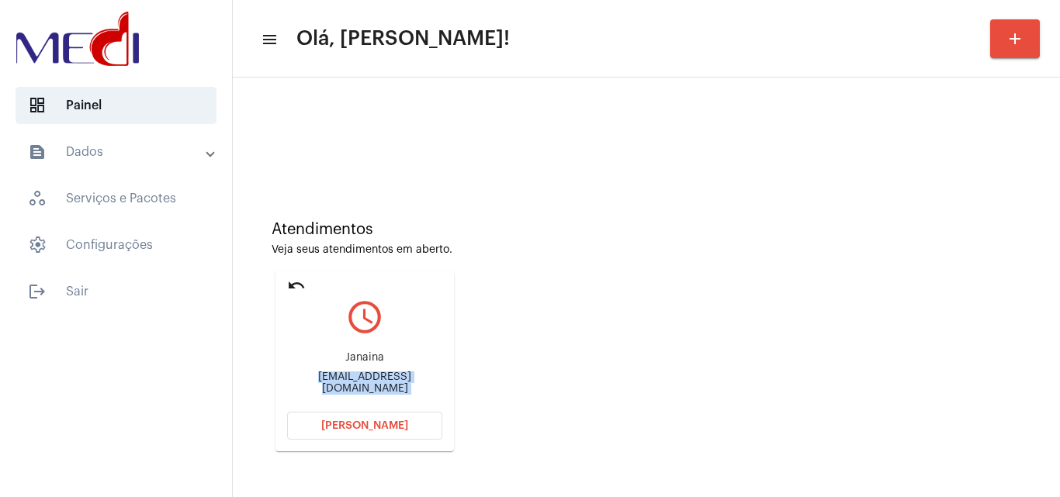
click at [363, 429] on span "Abrir Chamada" at bounding box center [364, 425] width 87 height 11
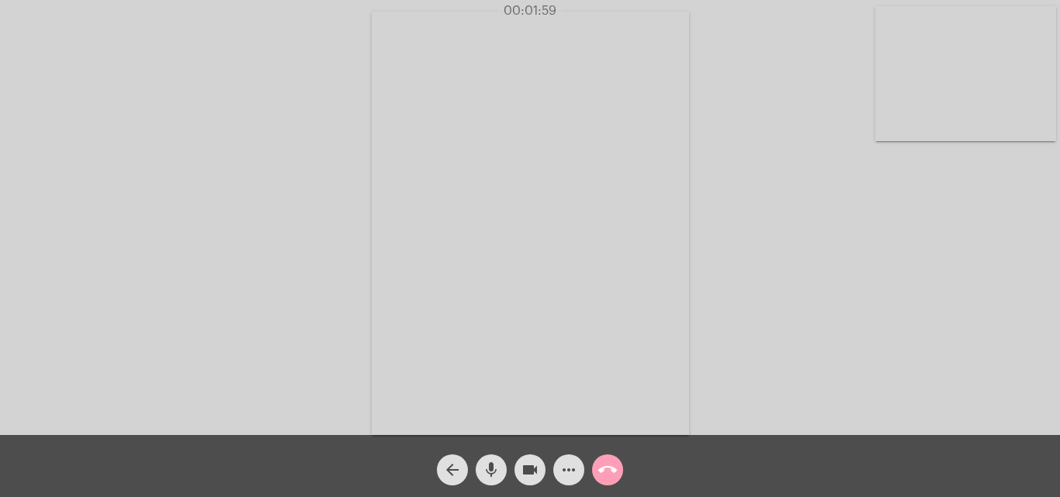
click at [610, 465] on mat-icon "call_end" at bounding box center [607, 470] width 19 height 19
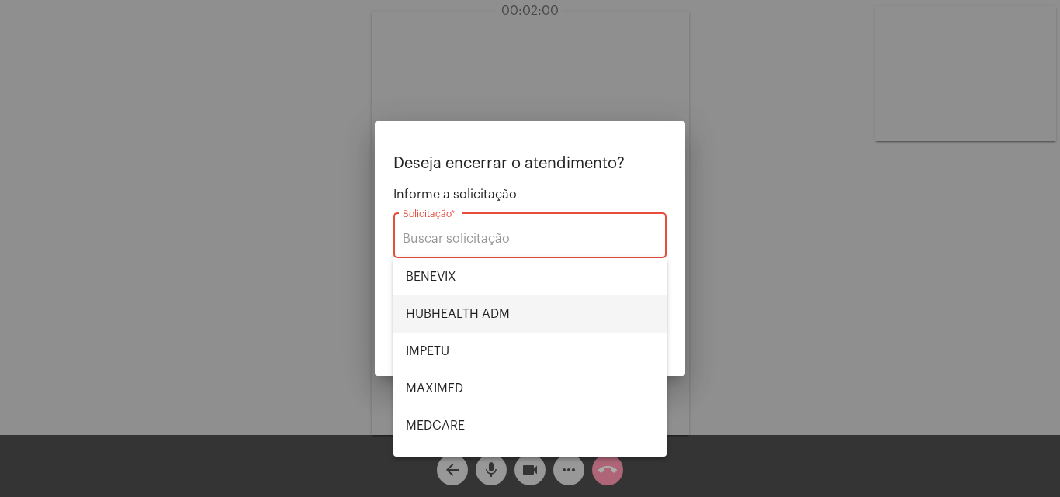
click at [488, 308] on span "HUBHEALTH ADM" at bounding box center [530, 314] width 248 height 37
type input "HUBHEALTH ADM"
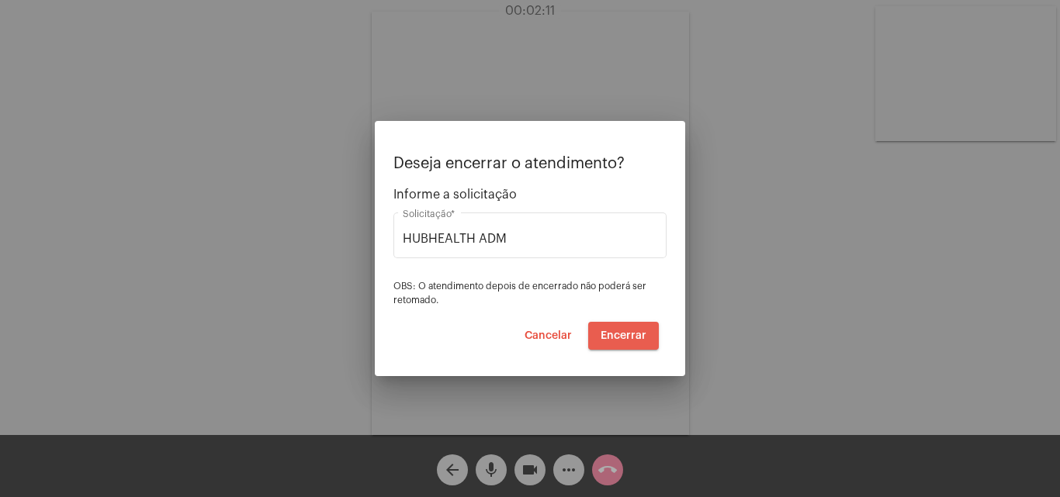
click at [639, 328] on button "Encerrar" at bounding box center [623, 336] width 71 height 28
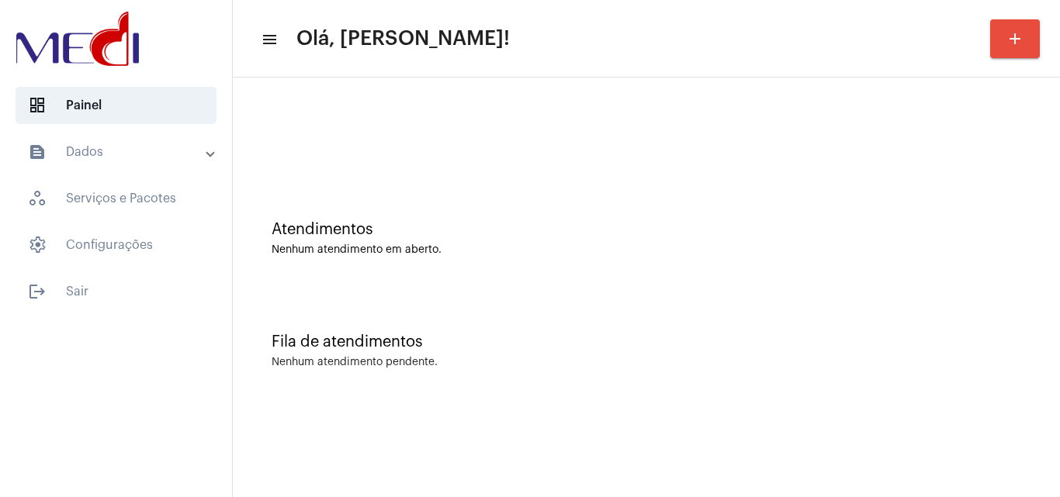
click at [857, 271] on div "Atendimentos Nenhum atendimento em aberto." at bounding box center [645, 231] width 811 height 112
click at [835, 263] on div "Atendimentos Nenhum atendimento em aberto." at bounding box center [645, 231] width 811 height 112
click at [970, 267] on div "Atendimentos Nenhum atendimento em aberto." at bounding box center [645, 231] width 811 height 112
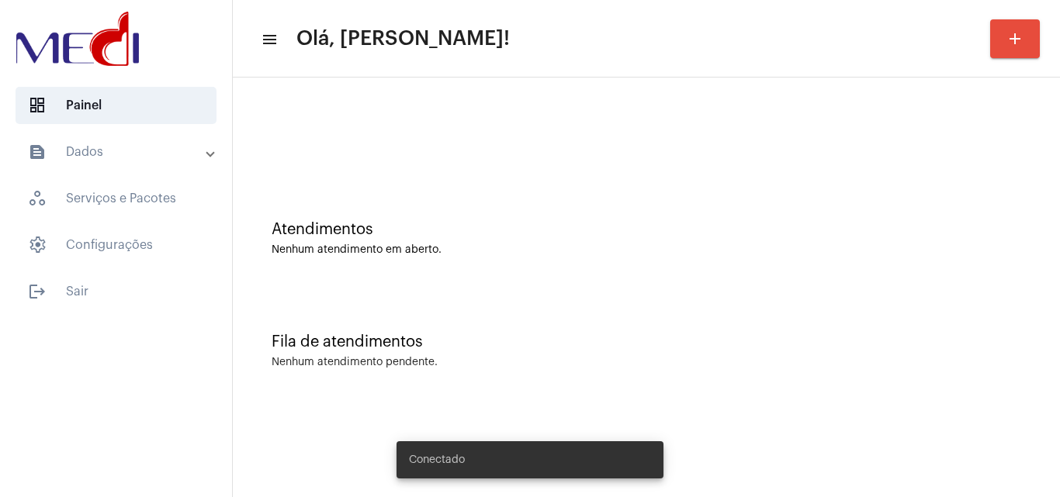
click at [170, 157] on mat-panel-title "text_snippet_outlined Dados" at bounding box center [117, 152] width 179 height 19
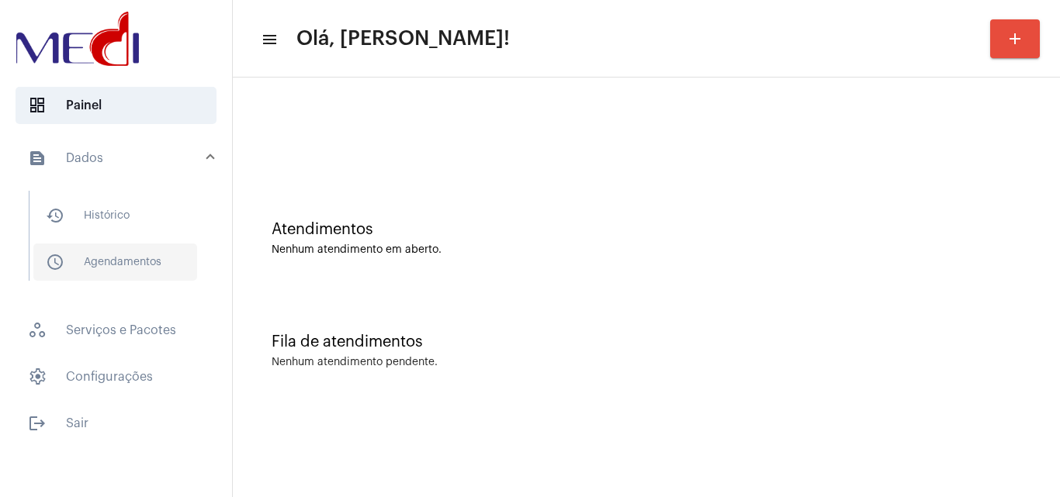
click at [124, 264] on span "schedule_outlined Agendamentos" at bounding box center [115, 262] width 164 height 37
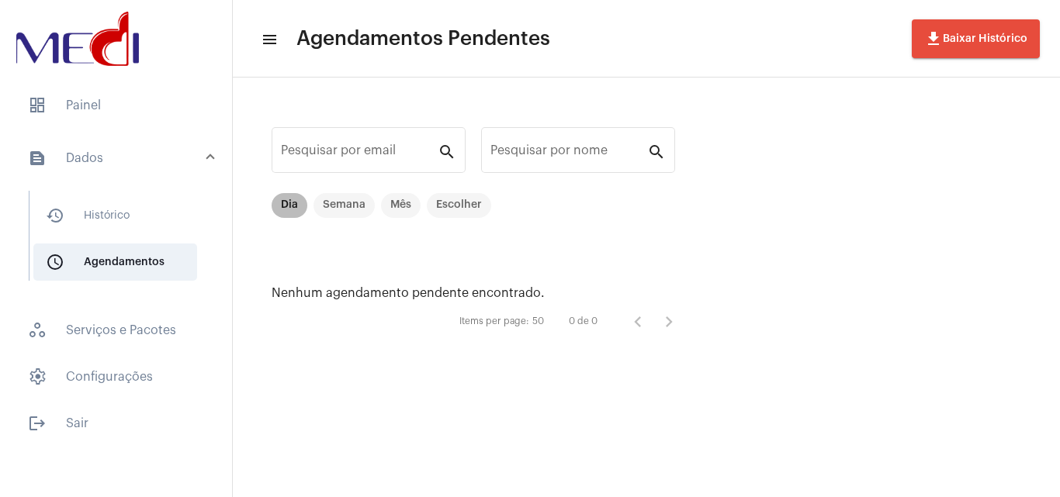
click at [296, 206] on mat-chip "Dia" at bounding box center [289, 205] width 36 height 25
click at [108, 146] on mat-expansion-panel-header "text_snippet_outlined Dados" at bounding box center [120, 158] width 223 height 50
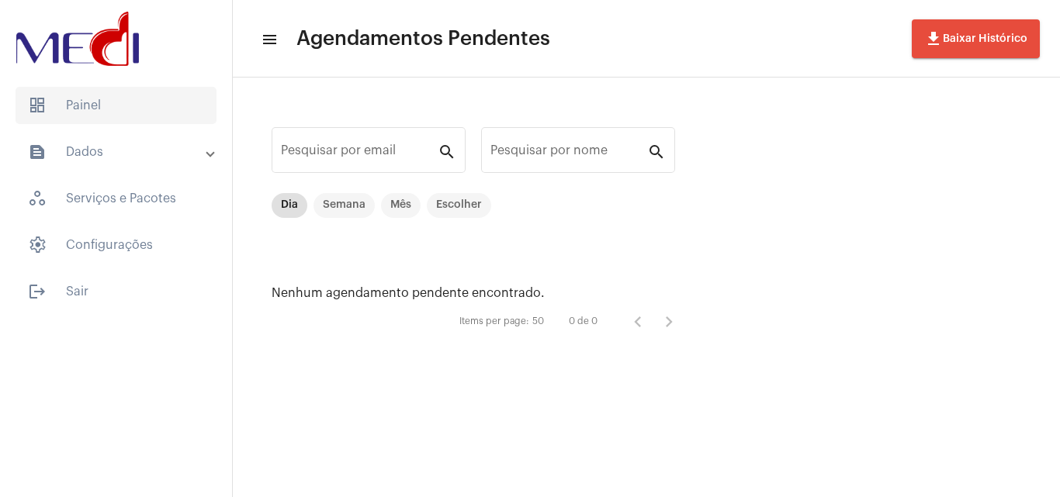
click at [131, 120] on span "dashboard Painel" at bounding box center [116, 105] width 201 height 37
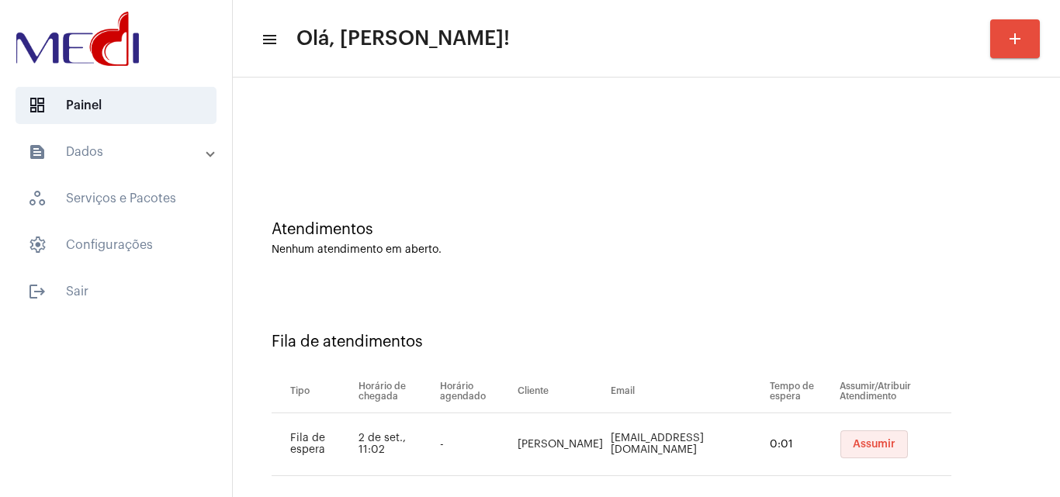
click at [890, 434] on button "Assumir" at bounding box center [873, 444] width 67 height 28
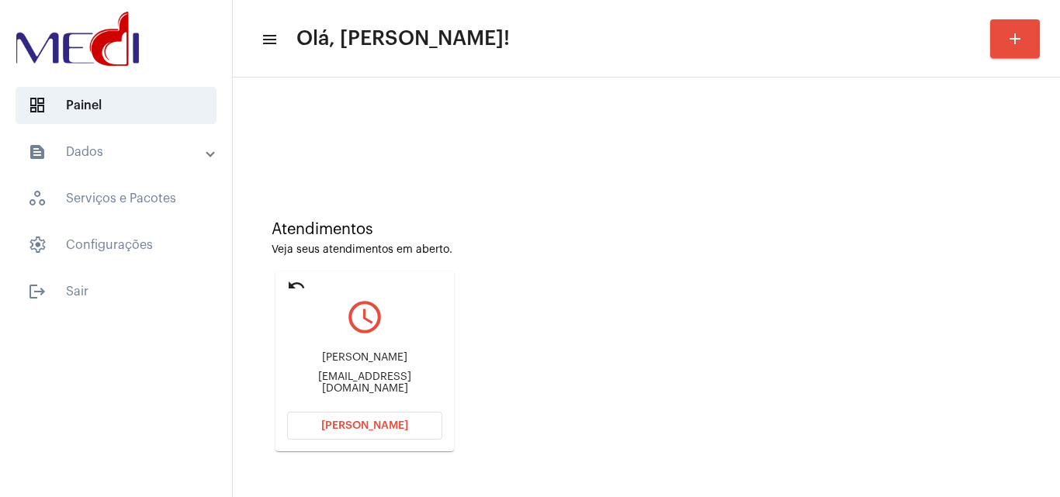
click at [378, 359] on div "[PERSON_NAME]" at bounding box center [364, 358] width 155 height 12
copy div "[PERSON_NAME]"
click at [413, 420] on button "Abrir Chamada" at bounding box center [364, 426] width 155 height 28
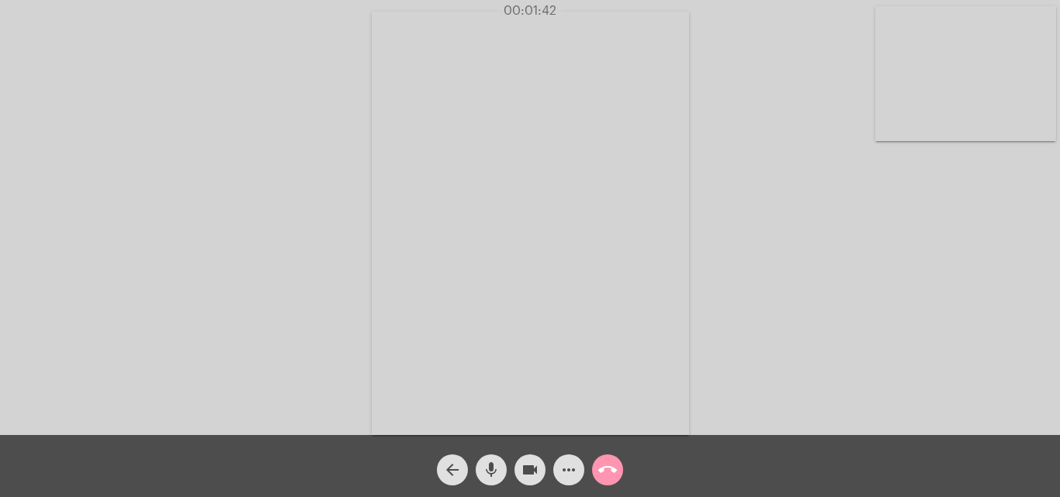
click at [608, 462] on mat-icon "call_end" at bounding box center [607, 470] width 19 height 19
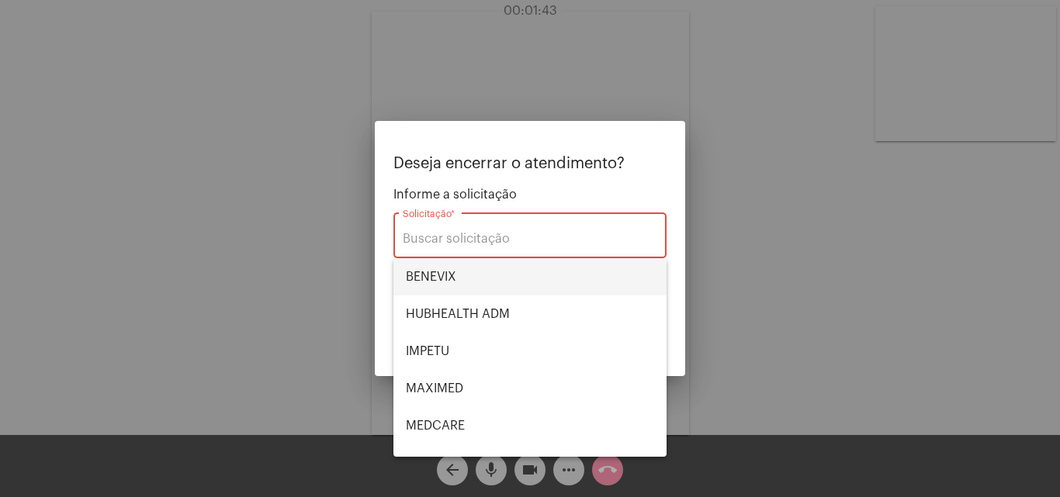
click at [470, 283] on span "BENEVIX" at bounding box center [530, 276] width 248 height 37
type input "BENEVIX"
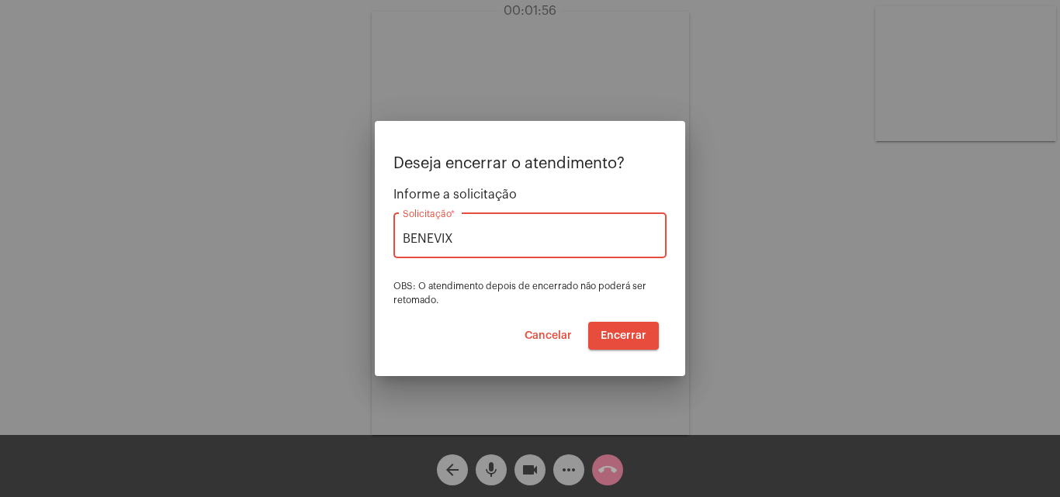
click at [634, 334] on span "Encerrar" at bounding box center [623, 335] width 46 height 11
click at [634, 334] on video at bounding box center [530, 224] width 317 height 424
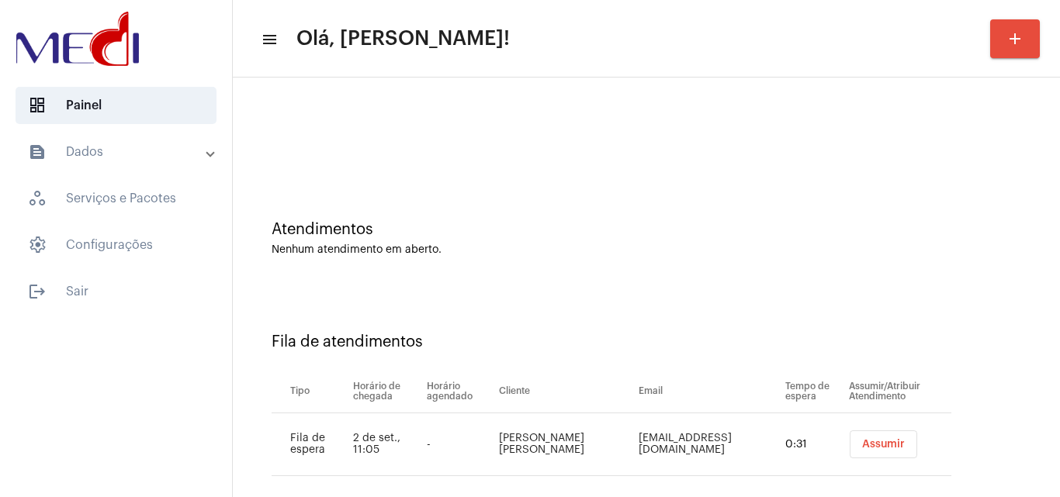
click at [862, 448] on span "Assumir" at bounding box center [883, 444] width 43 height 11
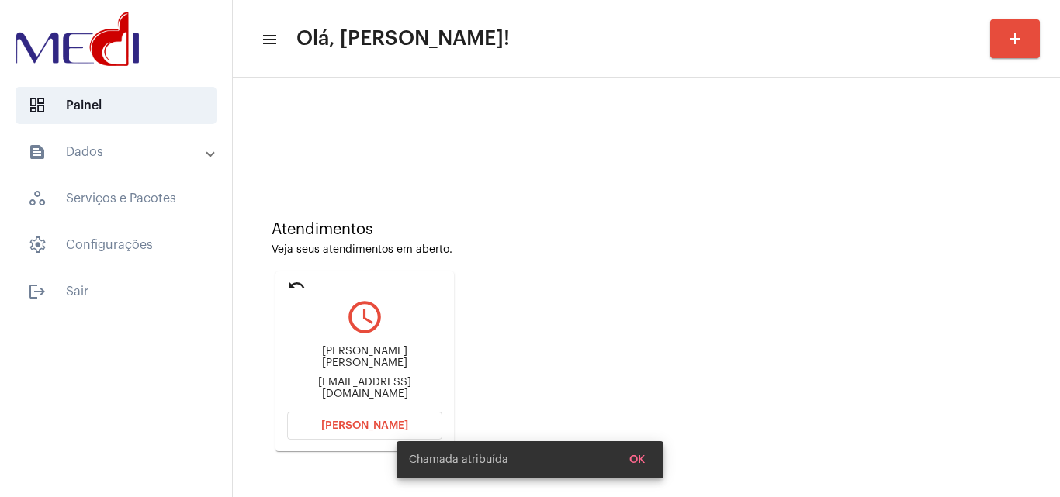
click at [379, 381] on div "Alisson.fiorati@hotmail.com" at bounding box center [364, 388] width 155 height 23
copy mat-card-content "Alisson.fiorati@hotmail.com Abrir Chamada"
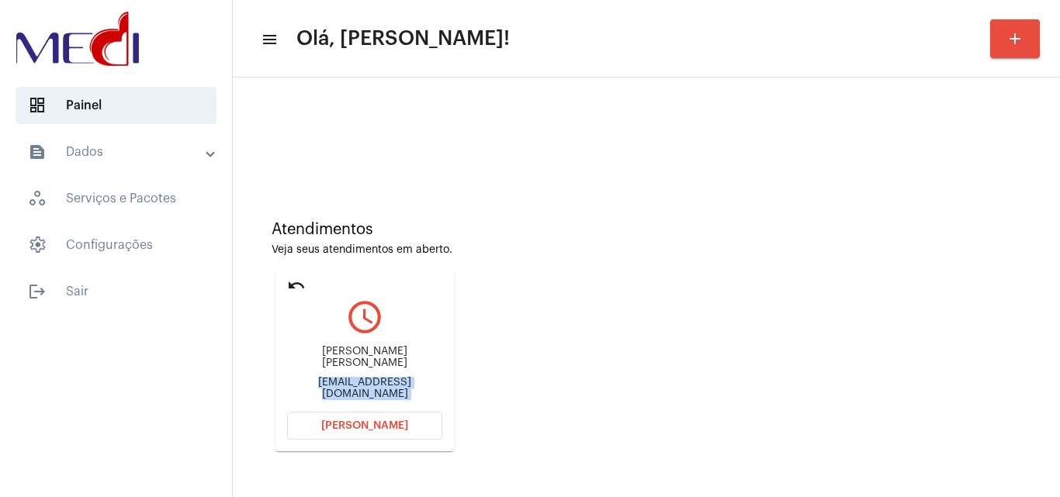
click at [343, 430] on span "Abrir Chamada" at bounding box center [364, 425] width 87 height 11
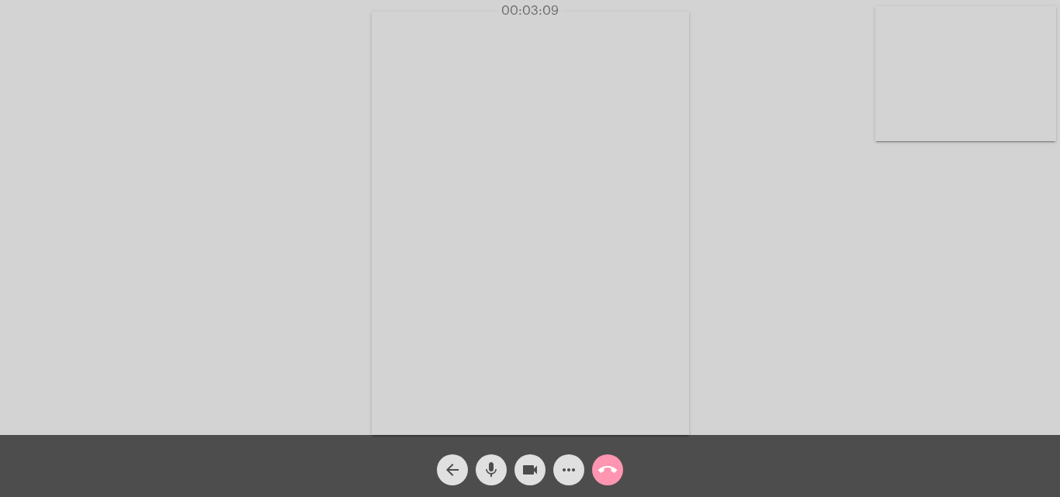
click at [622, 475] on button "call_end" at bounding box center [607, 470] width 31 height 31
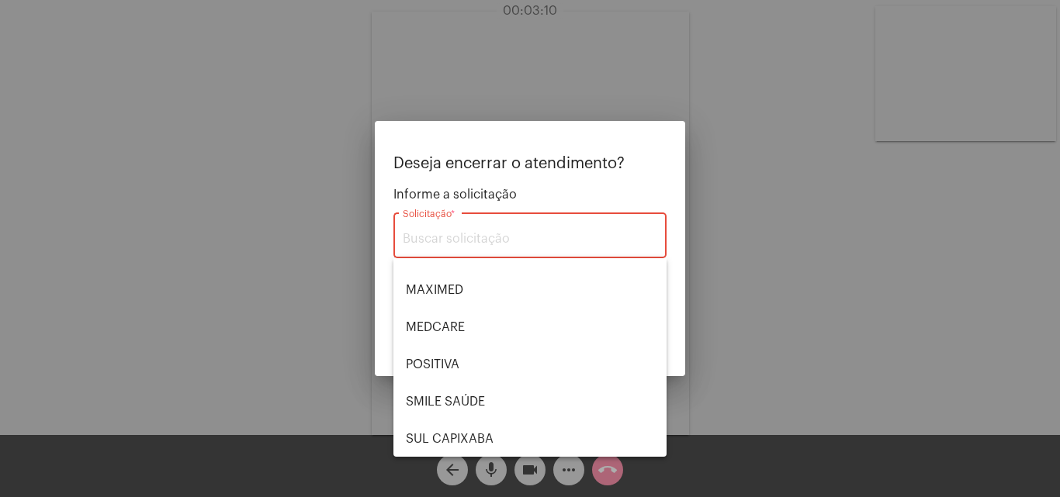
scroll to position [174, 0]
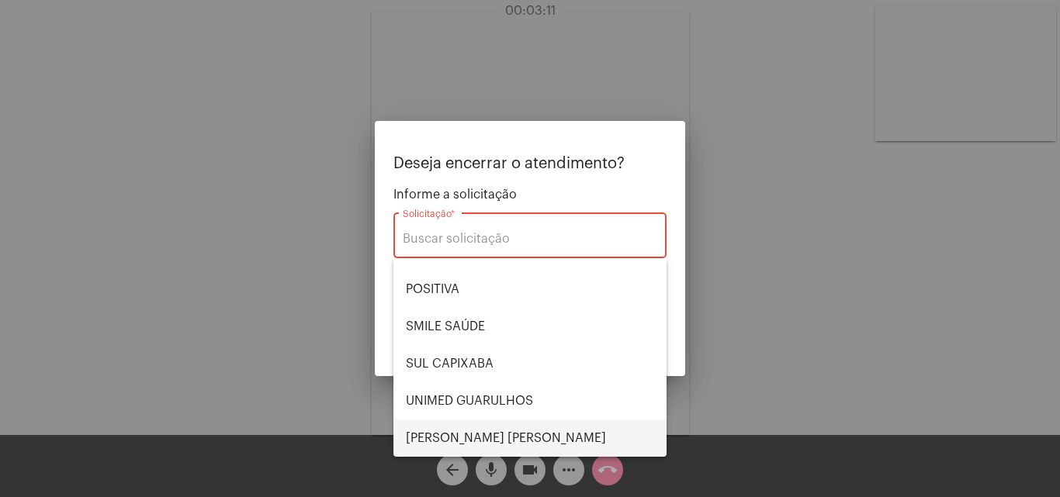
click at [457, 429] on span "VERA CRUZ" at bounding box center [530, 438] width 248 height 37
type input "VERA CRUZ"
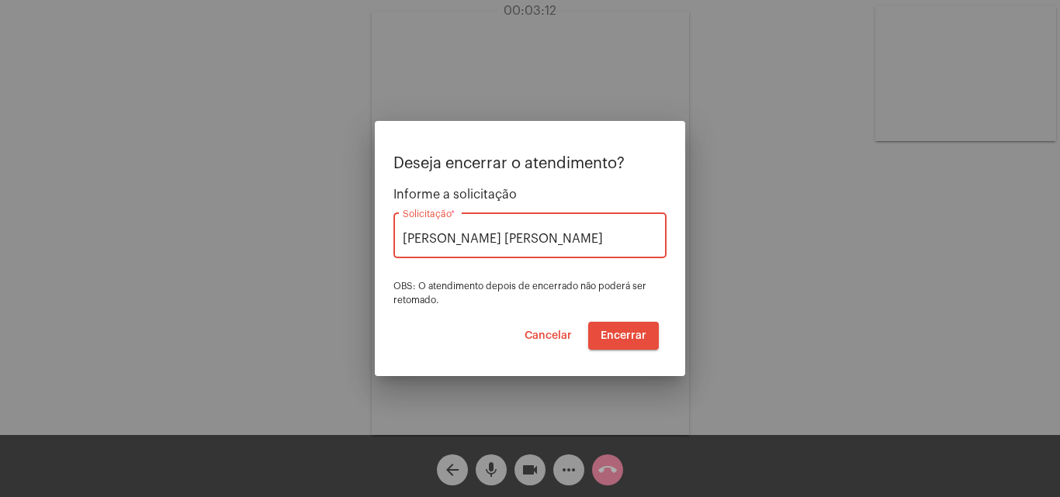
click at [622, 335] on span "Encerrar" at bounding box center [623, 335] width 46 height 11
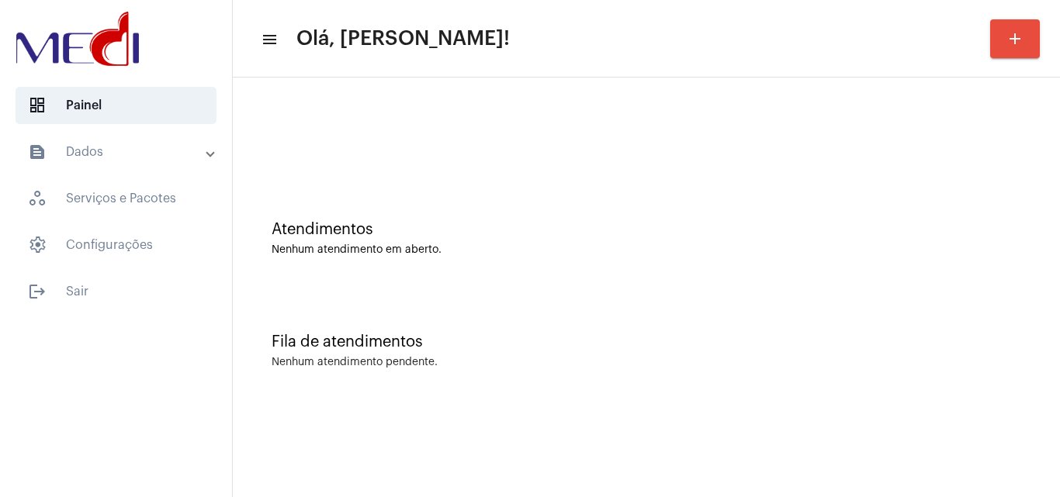
click at [985, 243] on div "Atendimentos Nenhum atendimento em aberto." at bounding box center [645, 238] width 749 height 35
click at [969, 247] on div "Nenhum atendimento em aberto." at bounding box center [645, 250] width 749 height 12
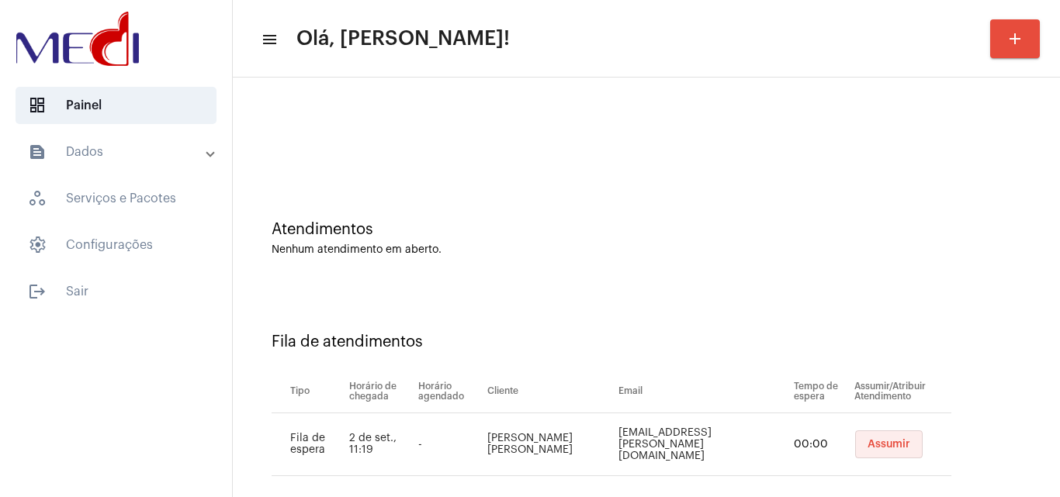
click at [855, 450] on button "Assumir" at bounding box center [888, 444] width 67 height 28
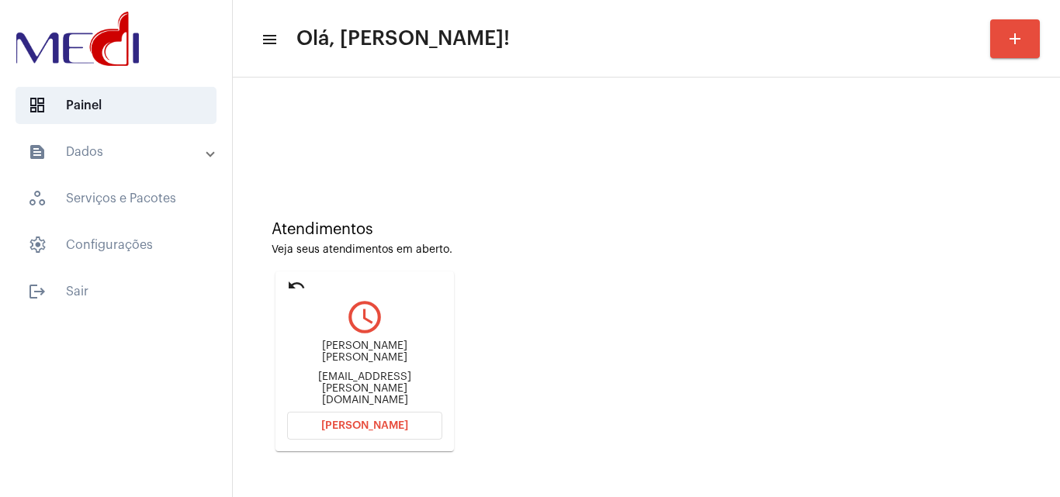
click at [1004, 239] on div "Atendimentos Veja seus atendimentos em aberto." at bounding box center [645, 238] width 749 height 35
click at [388, 428] on span "[PERSON_NAME]" at bounding box center [364, 425] width 87 height 11
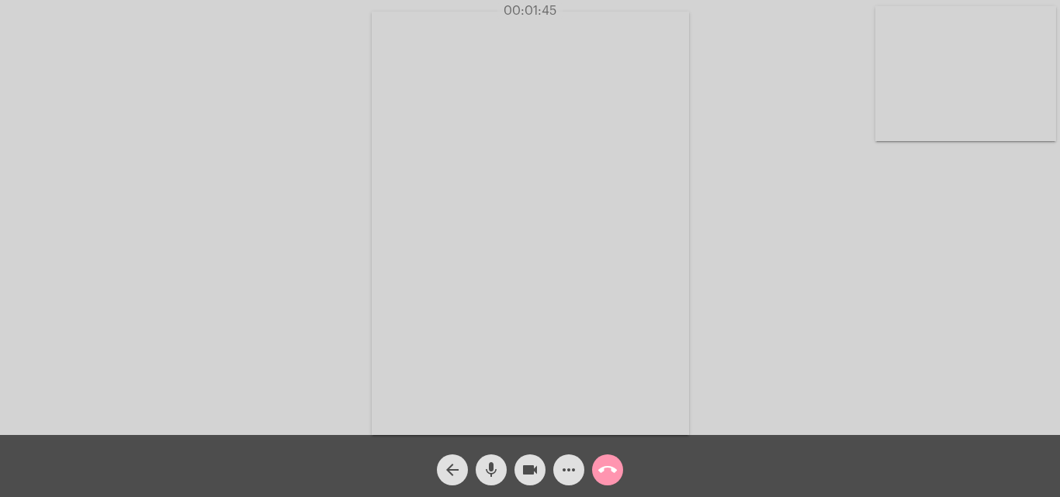
click at [608, 463] on mat-icon "call_end" at bounding box center [607, 470] width 19 height 19
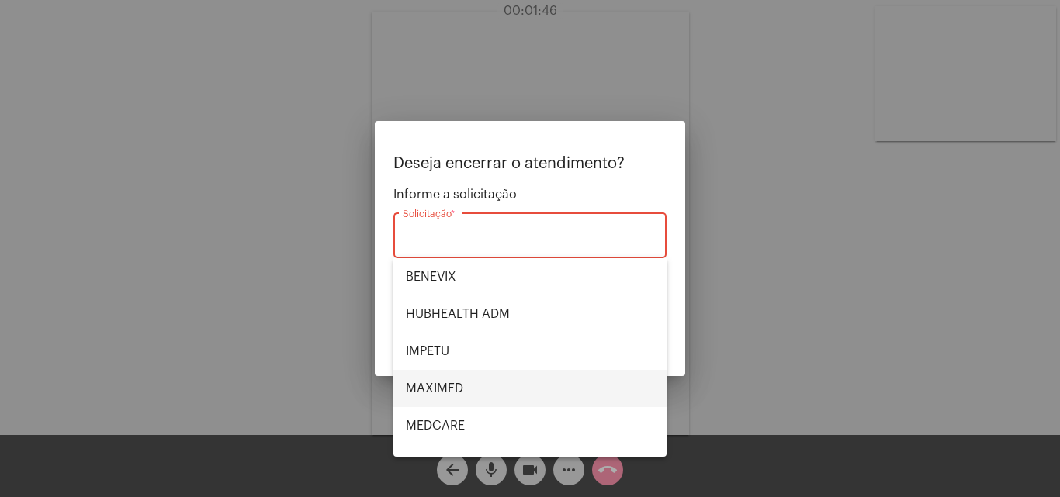
scroll to position [174, 0]
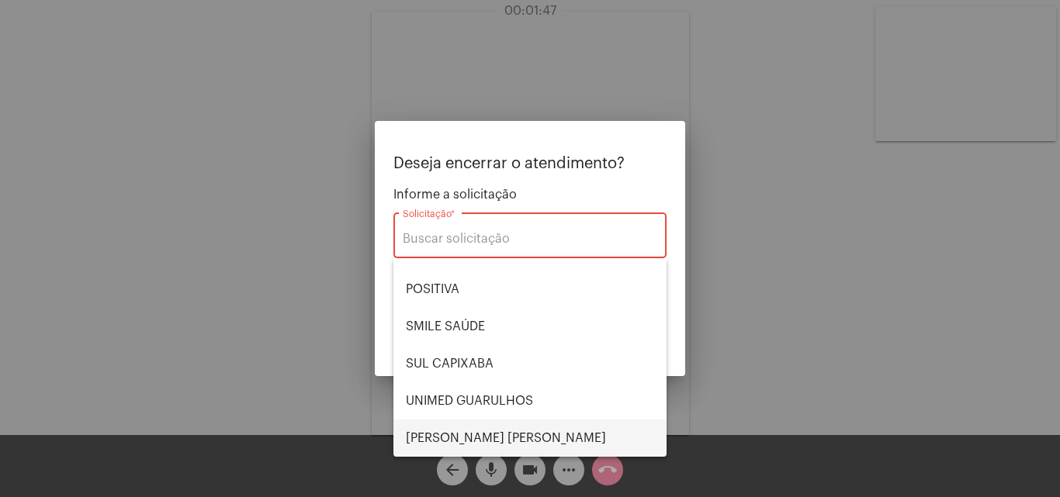
click at [468, 433] on span "[PERSON_NAME] [PERSON_NAME]" at bounding box center [530, 438] width 248 height 37
type input "[PERSON_NAME] [PERSON_NAME]"
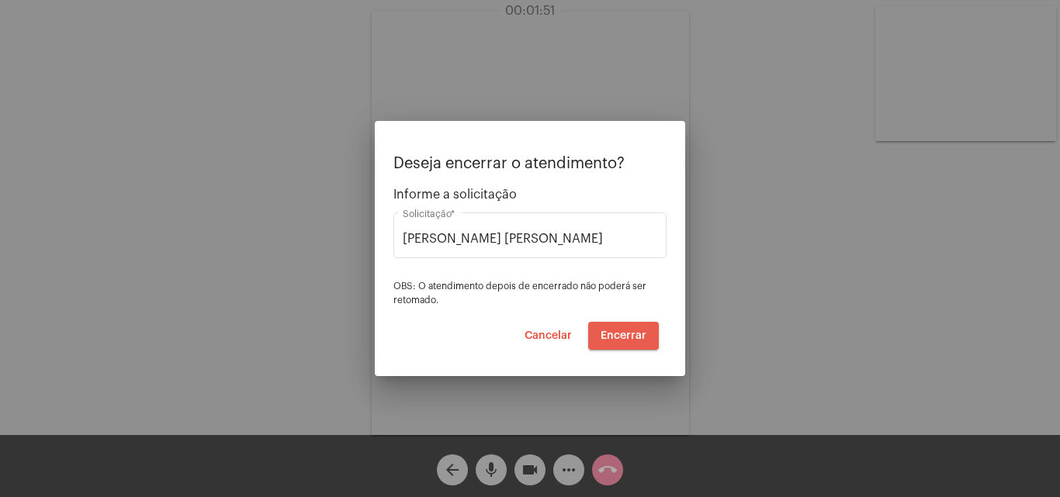
click at [618, 328] on button "Encerrar" at bounding box center [623, 336] width 71 height 28
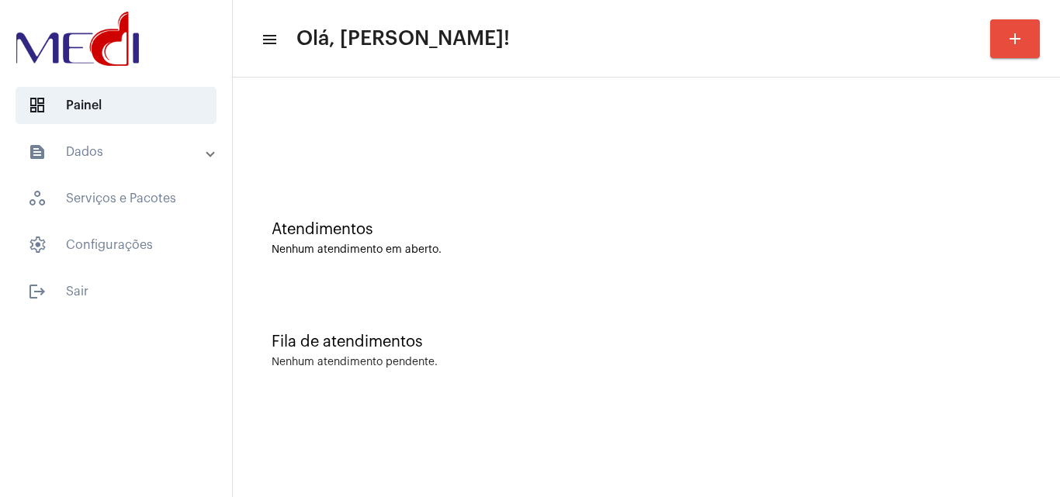
click at [985, 215] on div "Atendimentos Nenhum atendimento em aberto." at bounding box center [645, 231] width 811 height 112
click at [807, 313] on div "Fila de atendimentos Nenhum atendimento pendente." at bounding box center [645, 343] width 811 height 112
click at [811, 258] on div "Atendimentos Nenhum atendimento em aberto." at bounding box center [645, 231] width 811 height 112
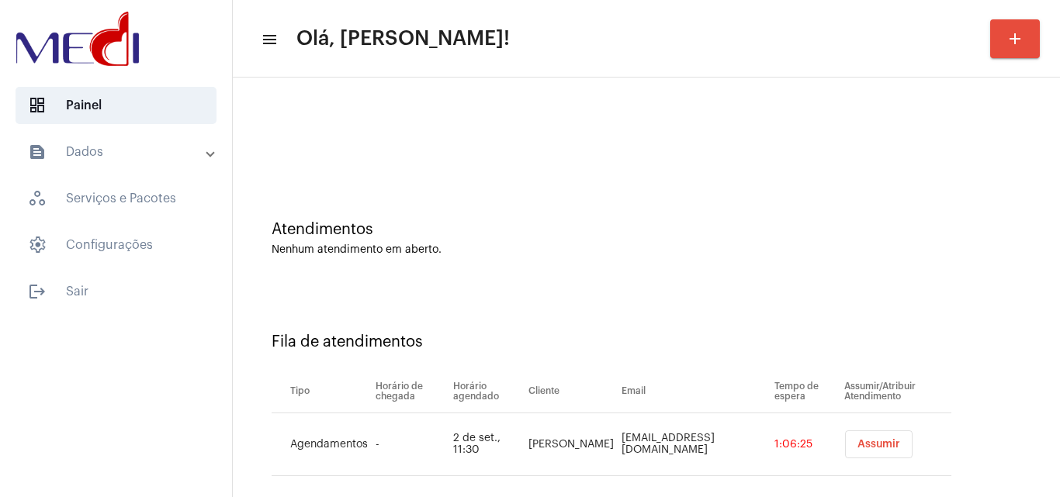
click at [845, 451] on button "Assumir" at bounding box center [878, 444] width 67 height 28
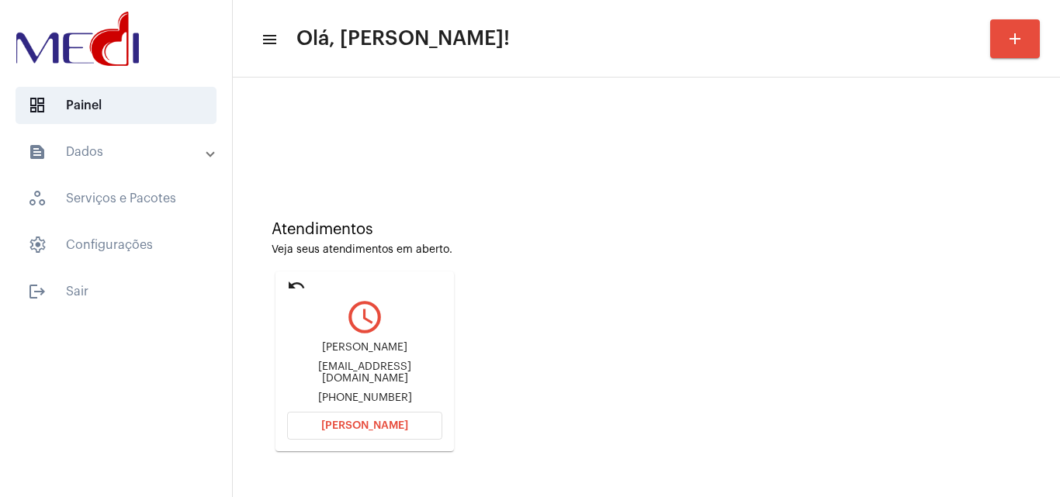
click at [1011, 296] on div "Atendimentos Veja seus atendimentos em aberto. undo query_builder [PERSON_NAME]…" at bounding box center [645, 331] width 811 height 312
click at [375, 428] on span "[PERSON_NAME]" at bounding box center [364, 425] width 87 height 11
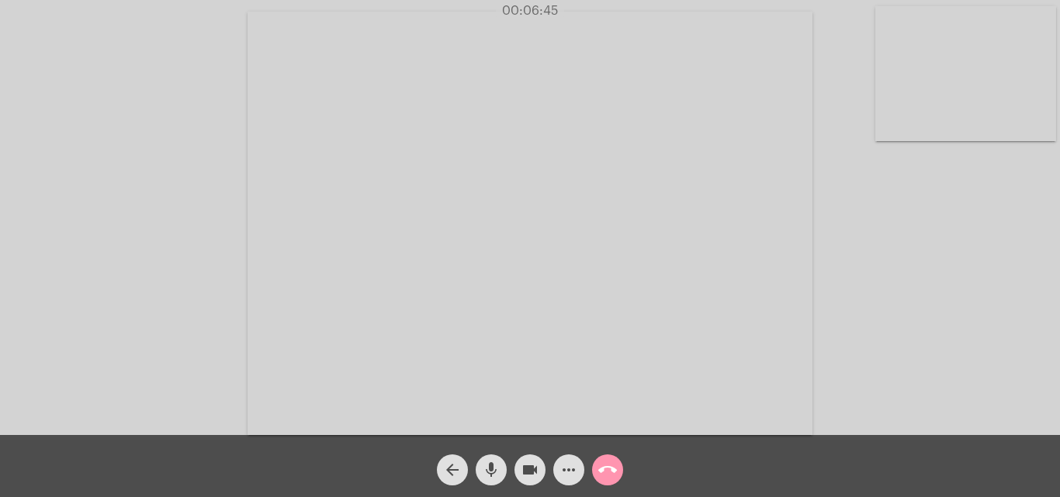
click at [599, 462] on mat-icon "call_end" at bounding box center [607, 470] width 19 height 19
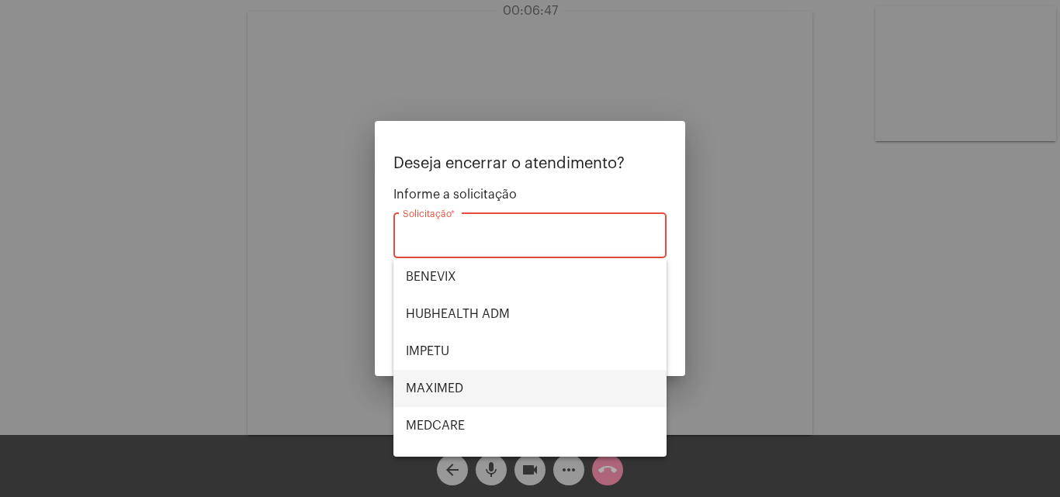
scroll to position [155, 0]
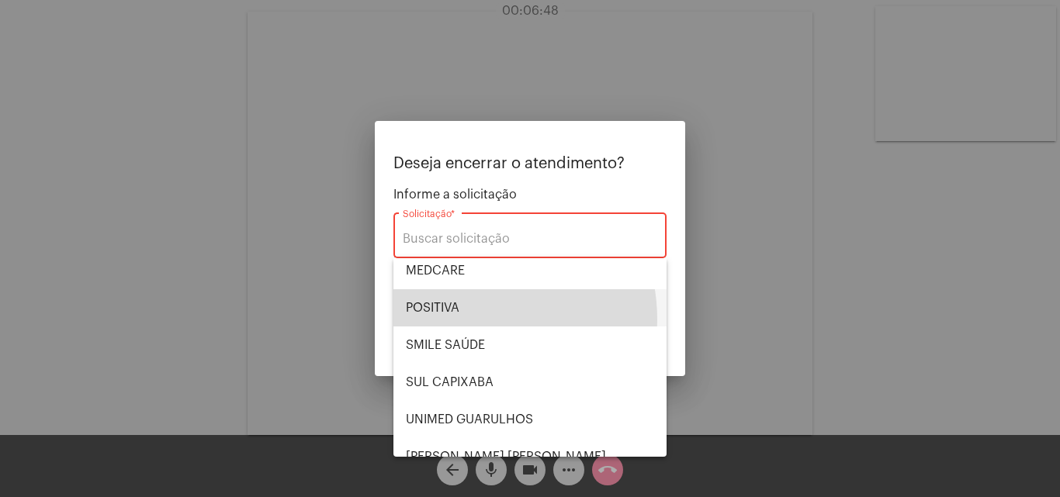
click at [464, 320] on span "POSITIVA" at bounding box center [530, 307] width 248 height 37
type input "POSITIVA"
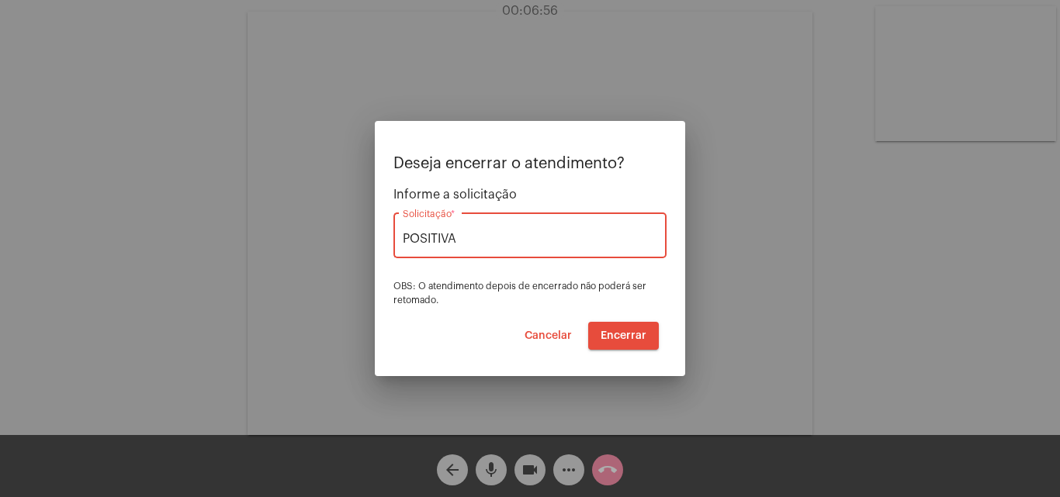
click at [562, 333] on span "Cancelar" at bounding box center [547, 335] width 47 height 11
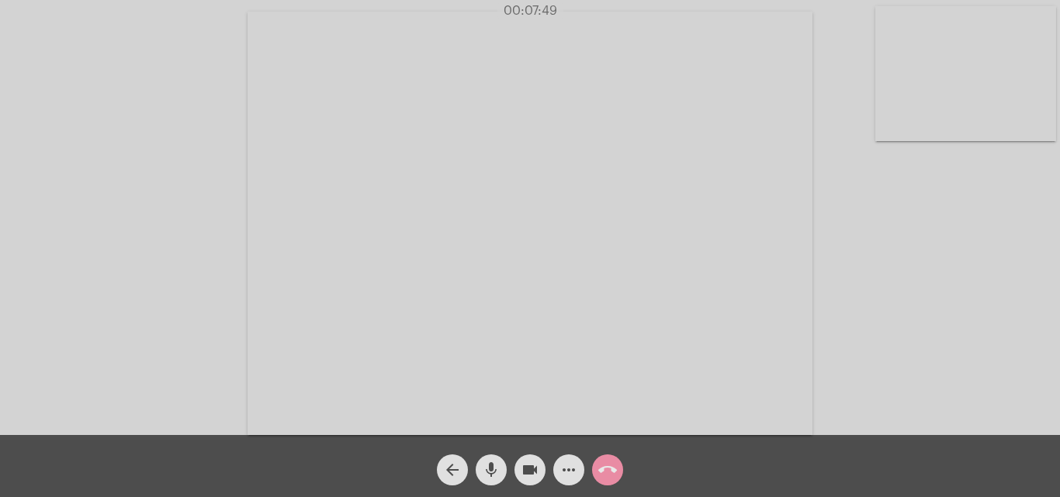
drag, startPoint x: 523, startPoint y: 469, endPoint x: 513, endPoint y: 468, distance: 10.1
click at [522, 469] on mat-icon "videocam" at bounding box center [529, 470] width 19 height 19
click at [496, 468] on mat-icon "mic" at bounding box center [491, 470] width 19 height 19
click at [489, 467] on mat-icon "mic_off" at bounding box center [491, 470] width 19 height 19
click at [492, 471] on mat-icon "mic" at bounding box center [491, 470] width 19 height 19
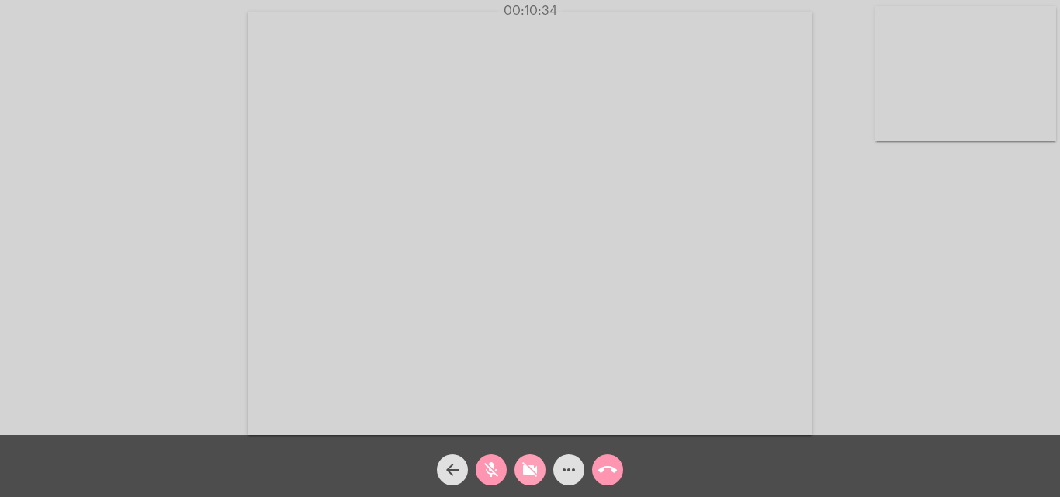
drag, startPoint x: 528, startPoint y: 463, endPoint x: 517, endPoint y: 465, distance: 11.7
click at [529, 463] on mat-icon "videocam_off" at bounding box center [529, 470] width 19 height 19
click at [491, 471] on mat-icon "mic_off" at bounding box center [491, 470] width 19 height 19
click at [600, 470] on mat-icon "call_end" at bounding box center [607, 470] width 19 height 19
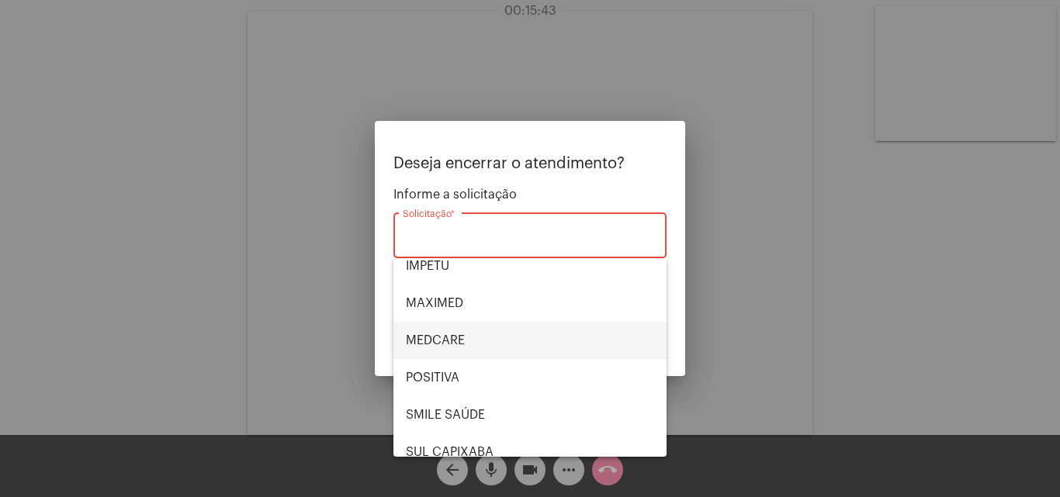
scroll to position [174, 0]
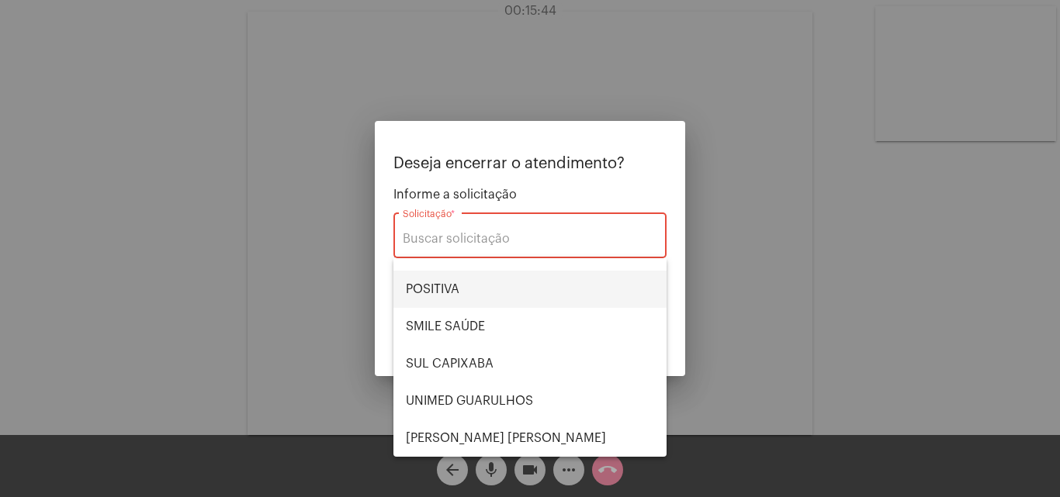
click at [490, 293] on span "POSITIVA" at bounding box center [530, 289] width 248 height 37
type input "POSITIVA"
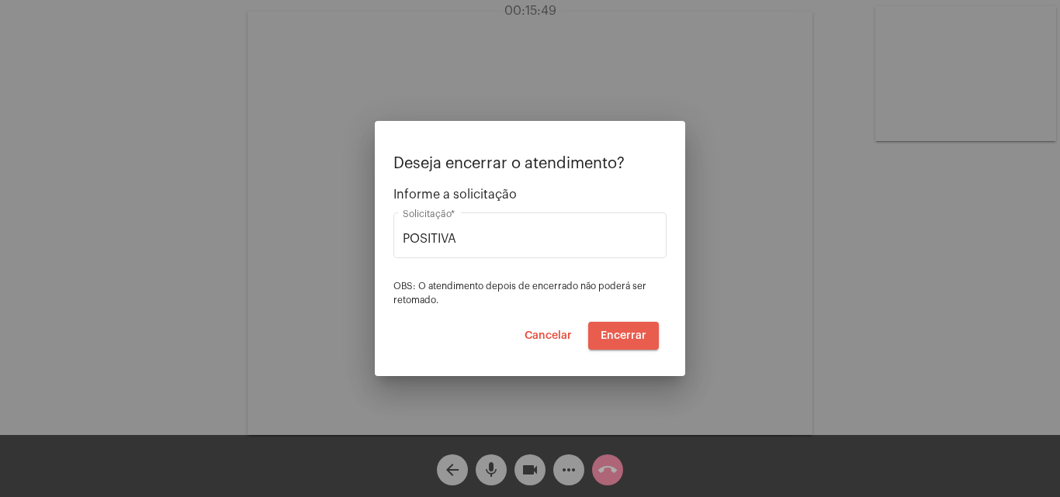
click at [641, 335] on span "Encerrar" at bounding box center [623, 335] width 46 height 11
